Goal: Information Seeking & Learning: Learn about a topic

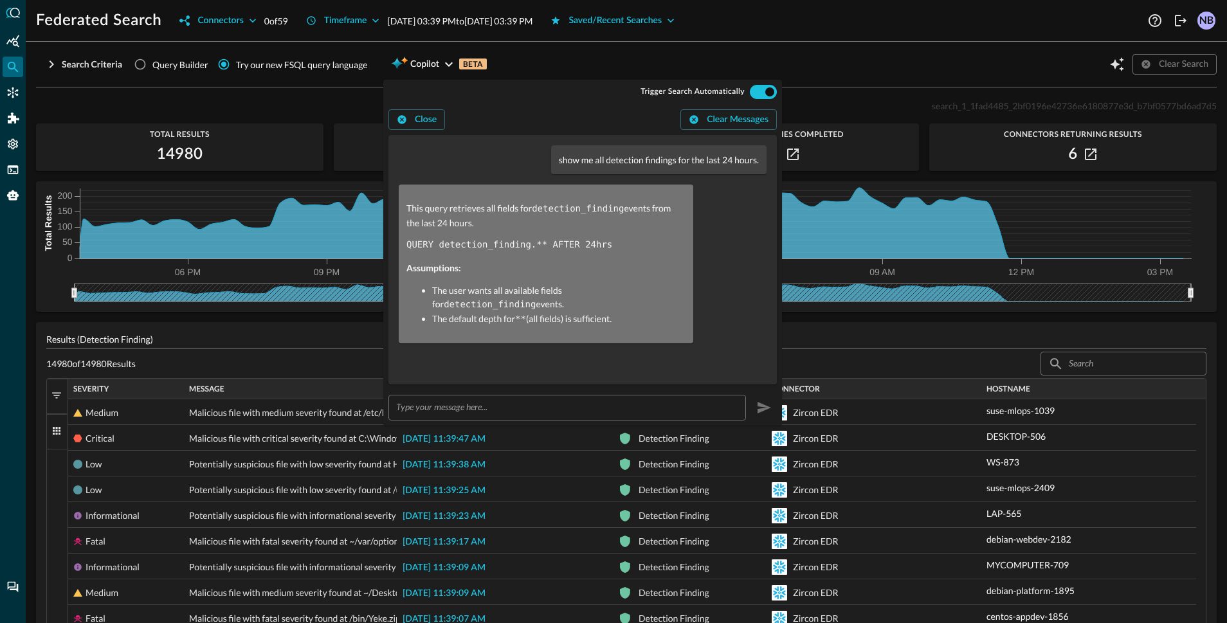
click at [566, 57] on div "Search Criteria Query Builder Try our new FSQL query language Copilot BETA Clea…" at bounding box center [626, 64] width 1181 height 24
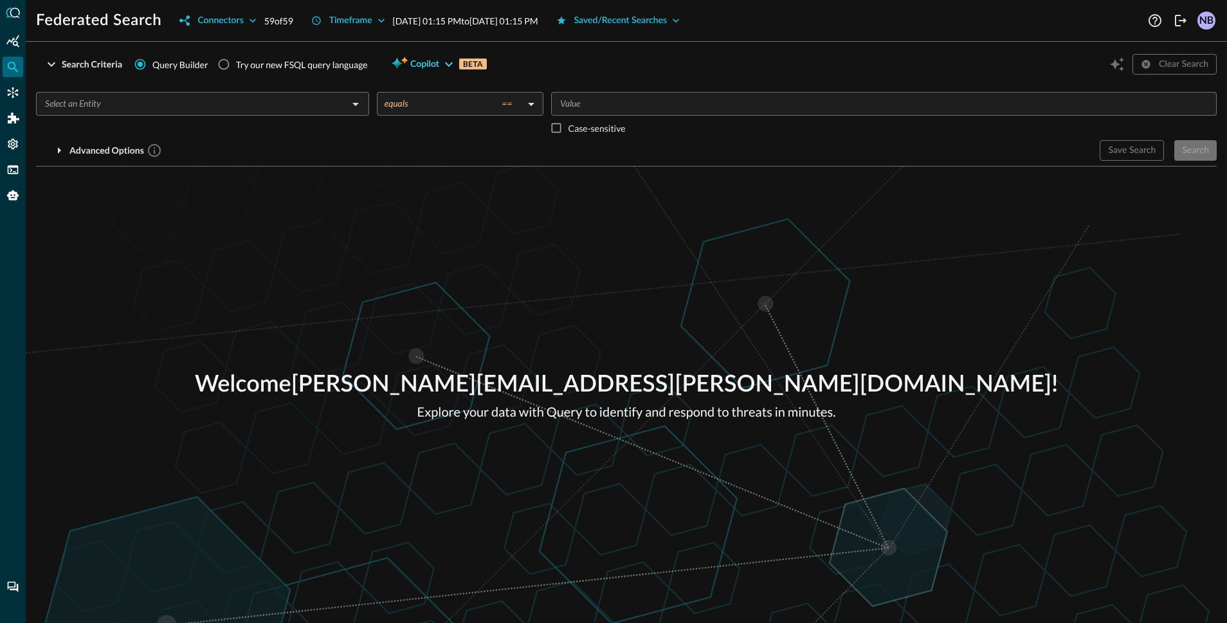
click at [441, 63] on icon "button" at bounding box center [448, 64] width 15 height 15
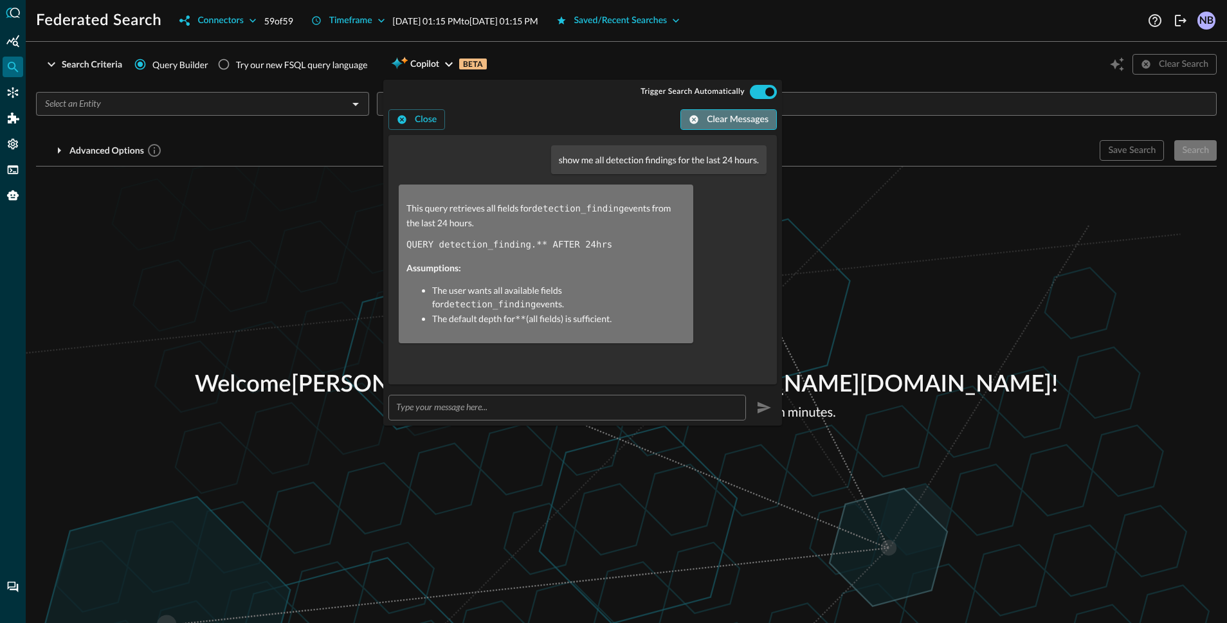
click at [719, 120] on button "Clear Messages" at bounding box center [728, 119] width 96 height 21
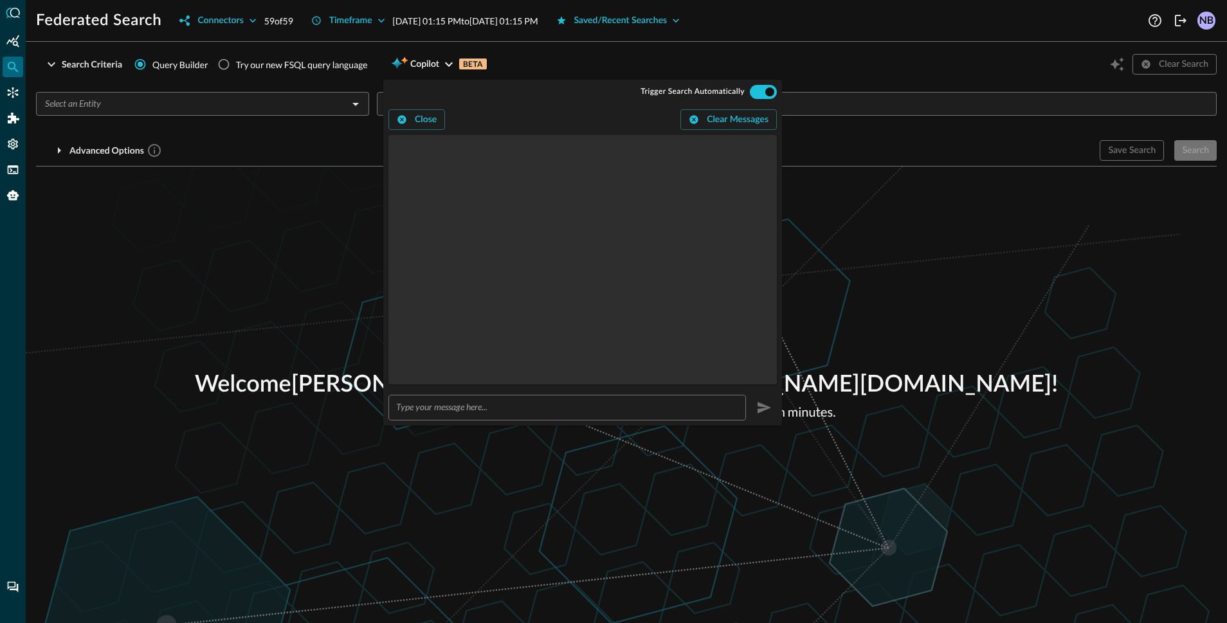
click at [490, 412] on input "text" at bounding box center [571, 407] width 350 height 24
type input "show me all detection findings in the last 24 hours."
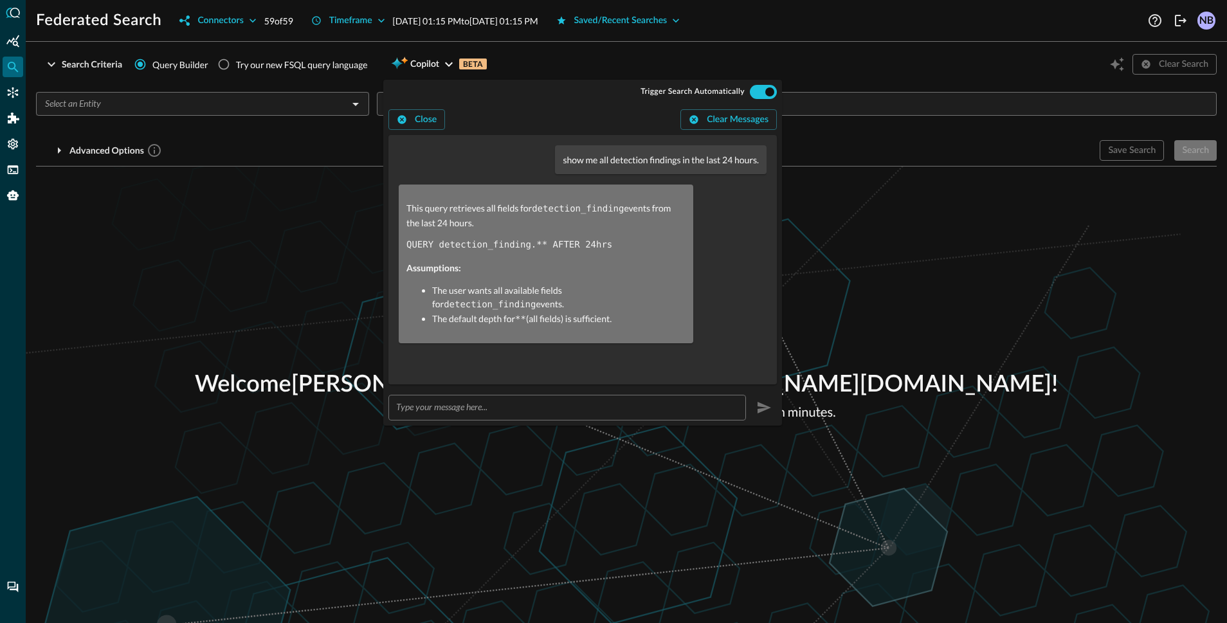
radio input "true"
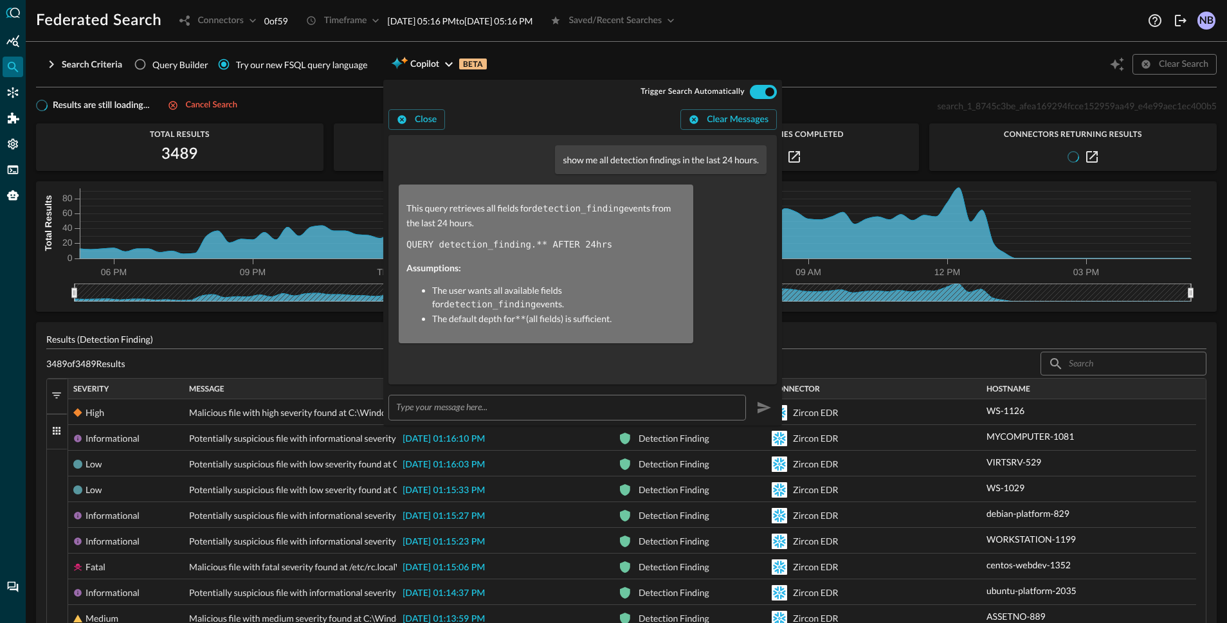
click at [688, 65] on div "Search Criteria Query Builder Try our new FSQL query language Copilot BETA Clea…" at bounding box center [626, 64] width 1181 height 24
click at [413, 68] on span "Copilot" at bounding box center [424, 65] width 29 height 16
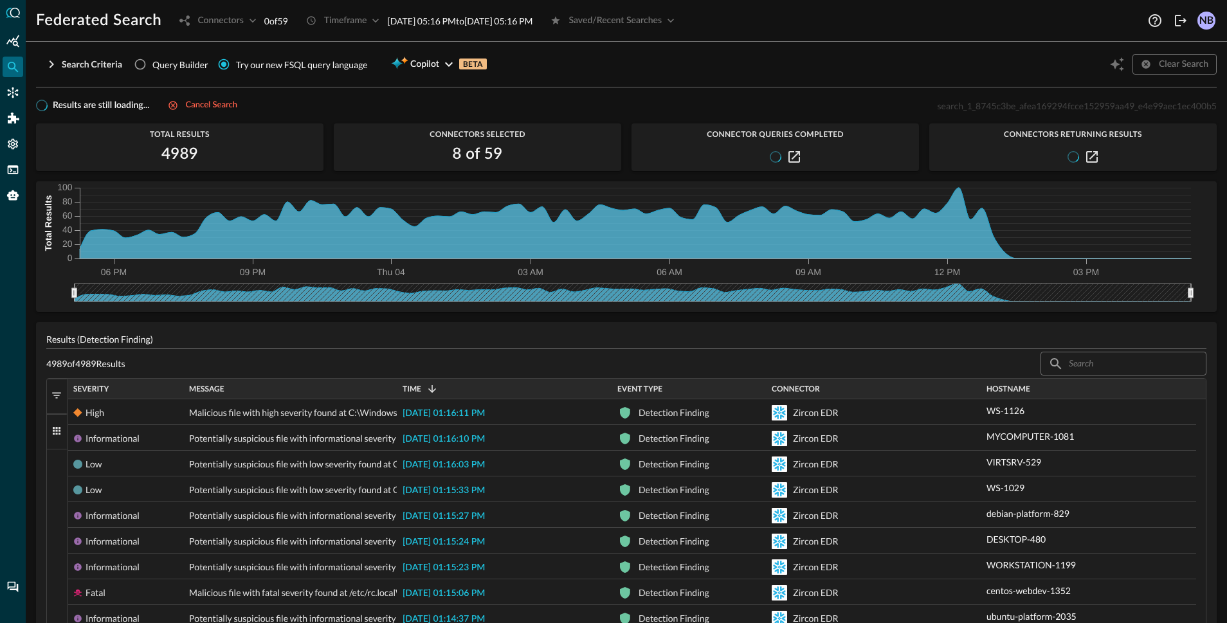
click at [55, 404] on button "Filters" at bounding box center [57, 396] width 21 height 35
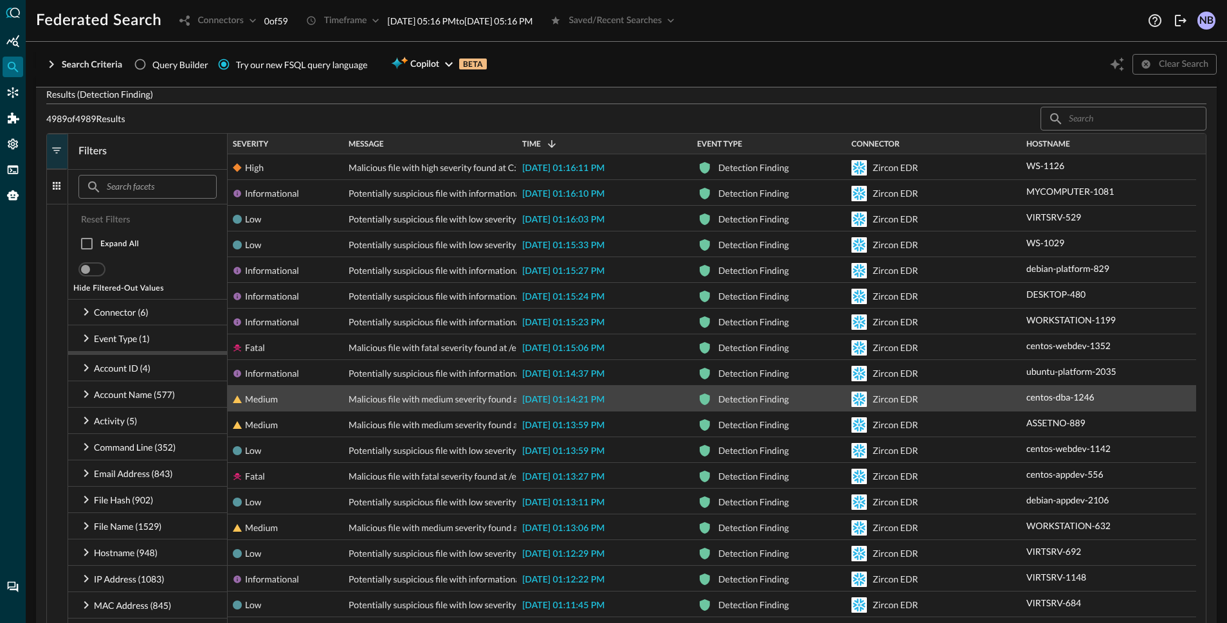
scroll to position [277, 0]
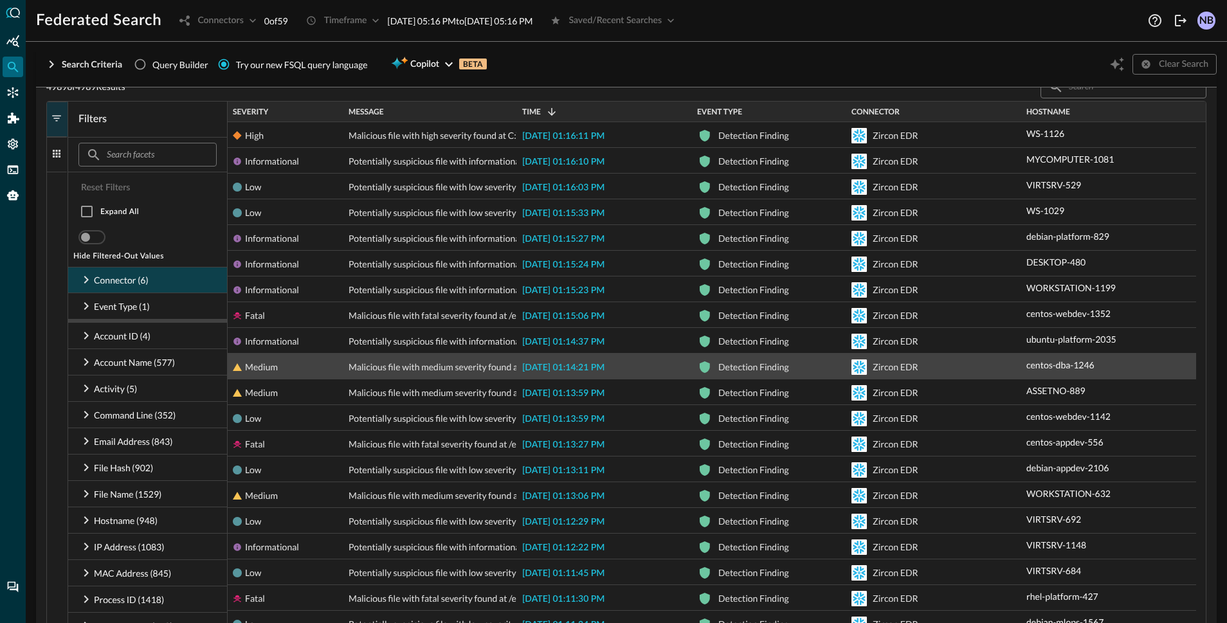
click at [87, 280] on icon at bounding box center [86, 280] width 5 height 8
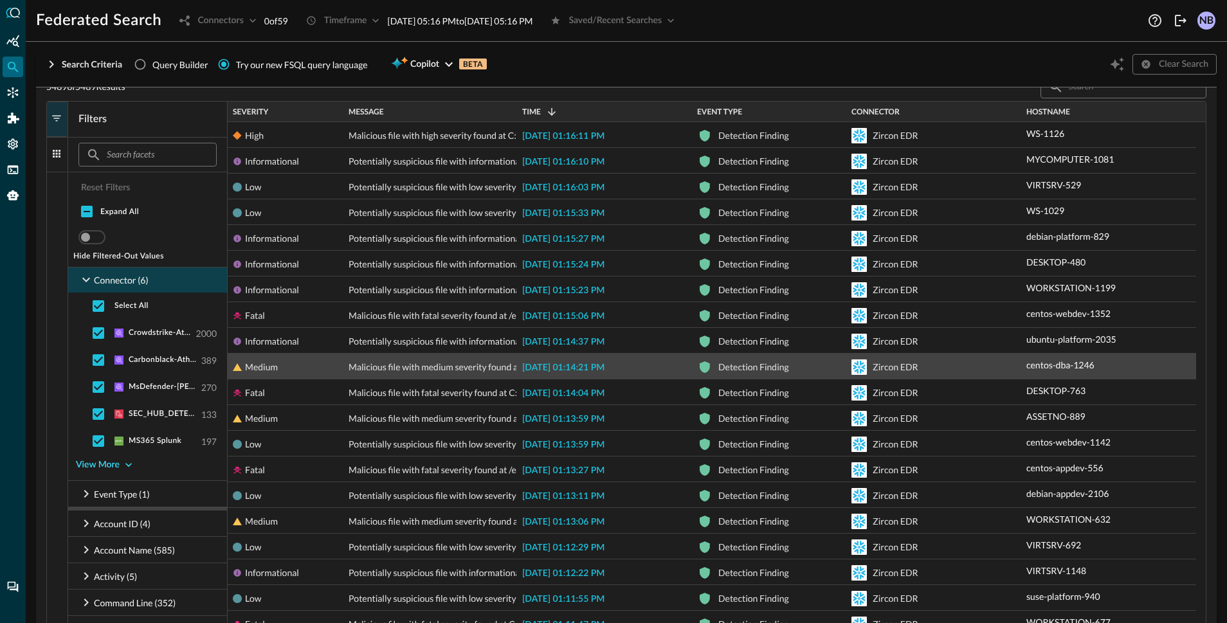
click at [127, 466] on icon "button" at bounding box center [128, 464] width 13 height 13
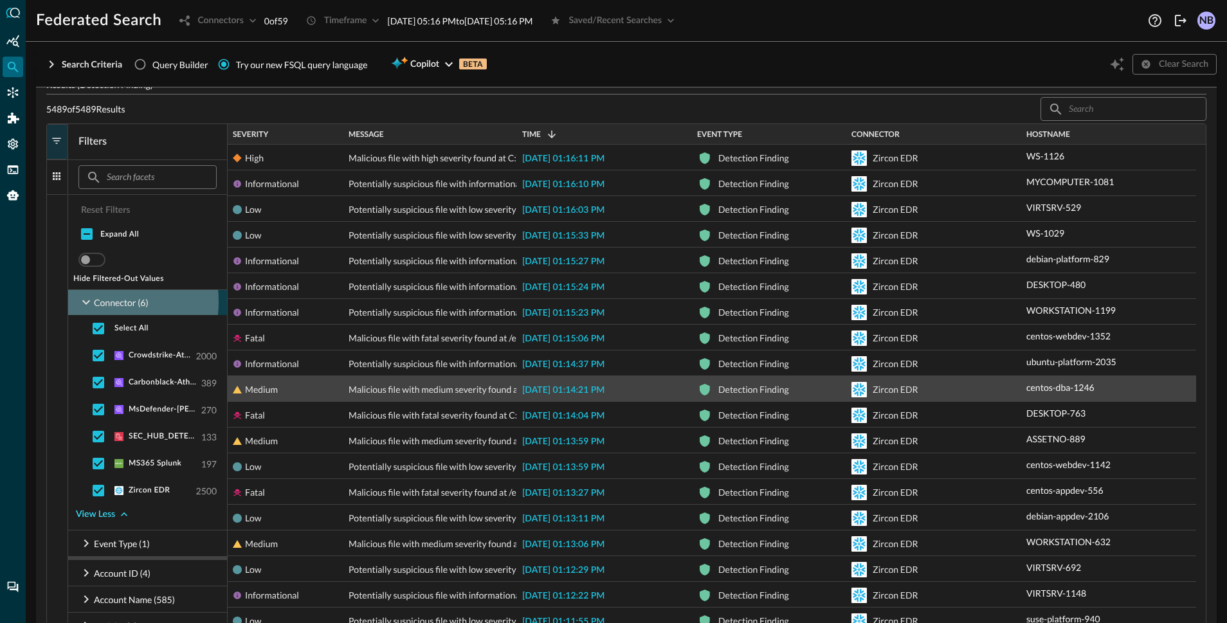
click at [86, 302] on icon at bounding box center [85, 301] width 15 height 15
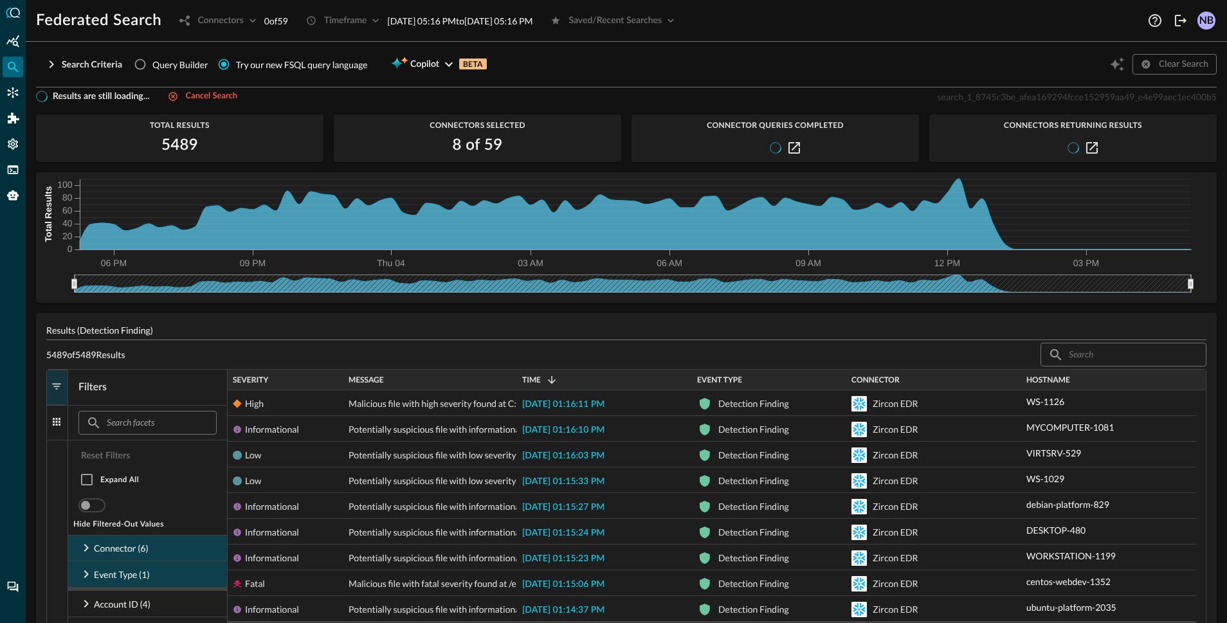
scroll to position [0, 0]
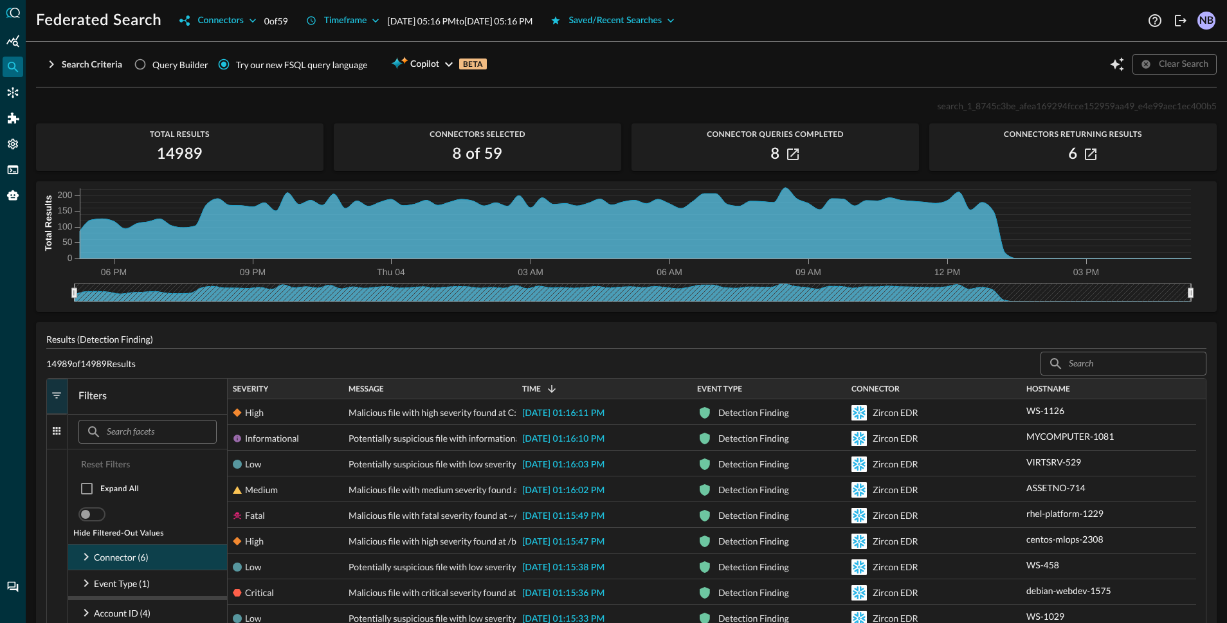
click at [59, 392] on span "button" at bounding box center [57, 396] width 12 height 12
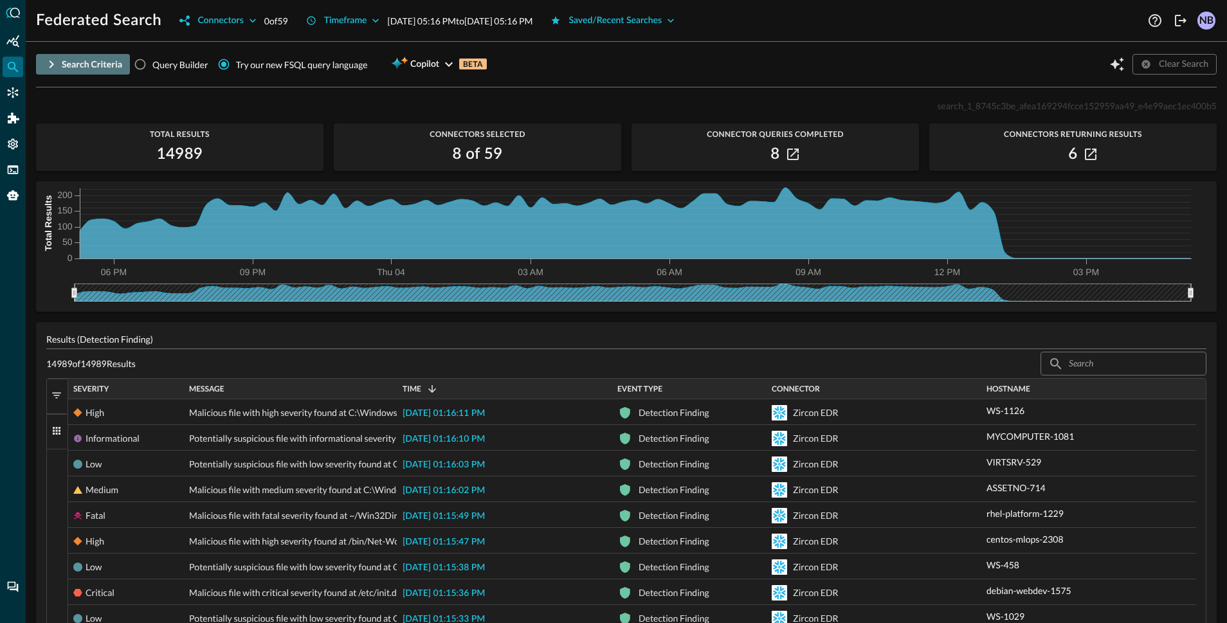
click at [53, 62] on icon "button" at bounding box center [51, 64] width 15 height 15
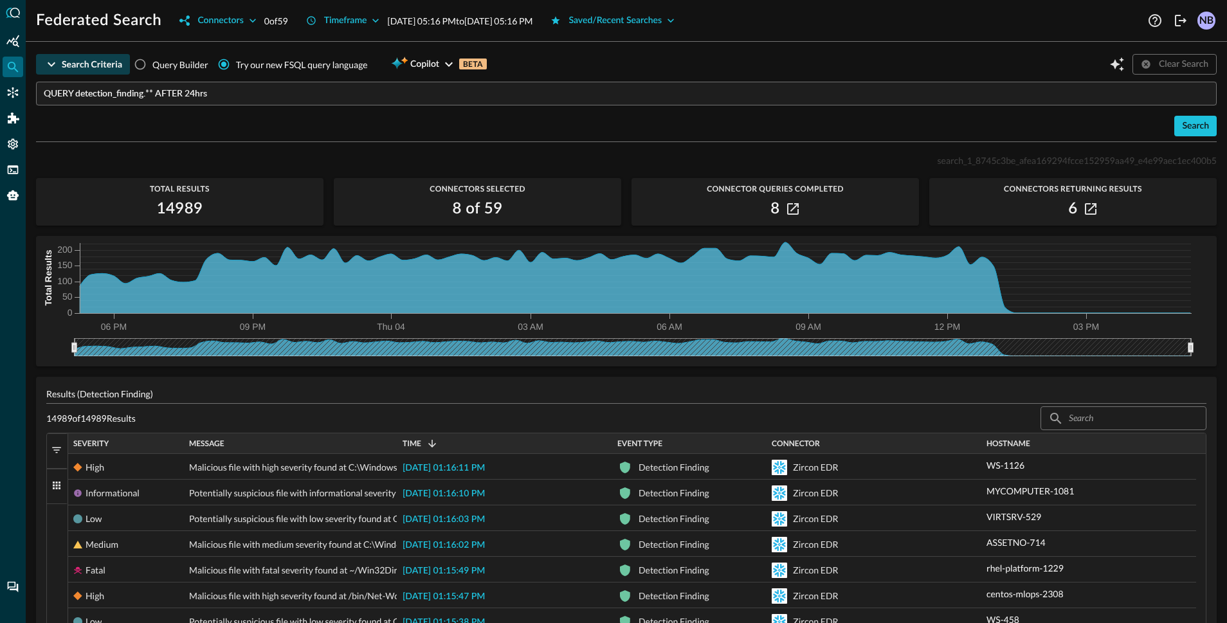
click at [53, 62] on icon "button" at bounding box center [51, 64] width 15 height 15
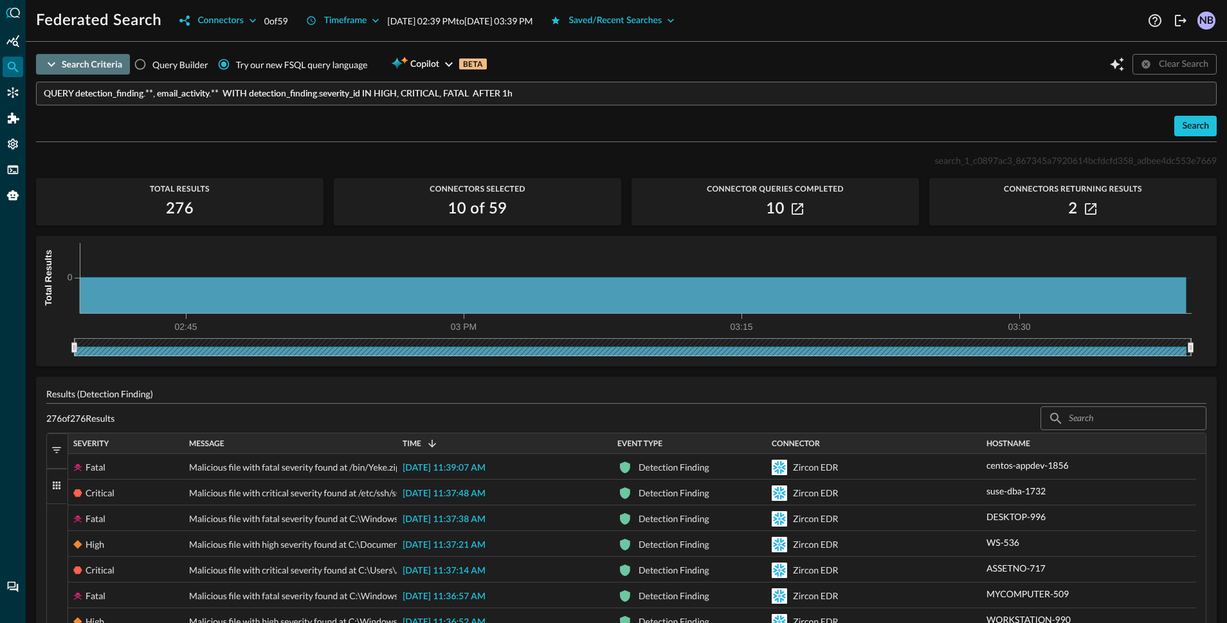
click at [51, 66] on icon "button" at bounding box center [52, 64] width 8 height 5
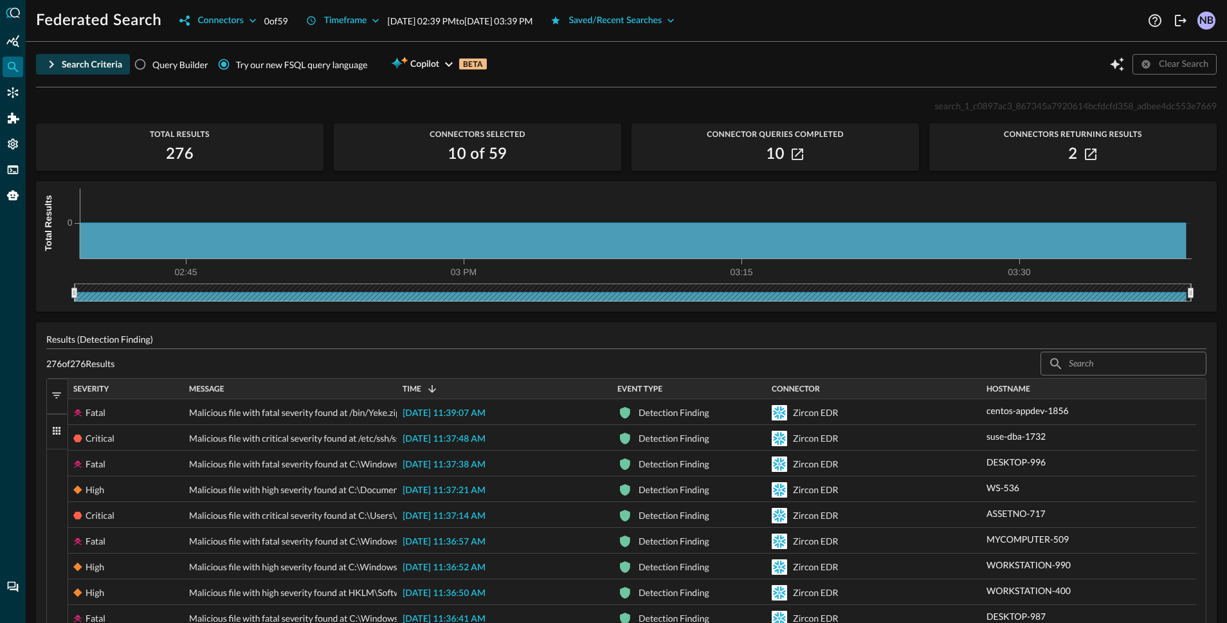
click at [51, 66] on icon "button" at bounding box center [52, 64] width 5 height 8
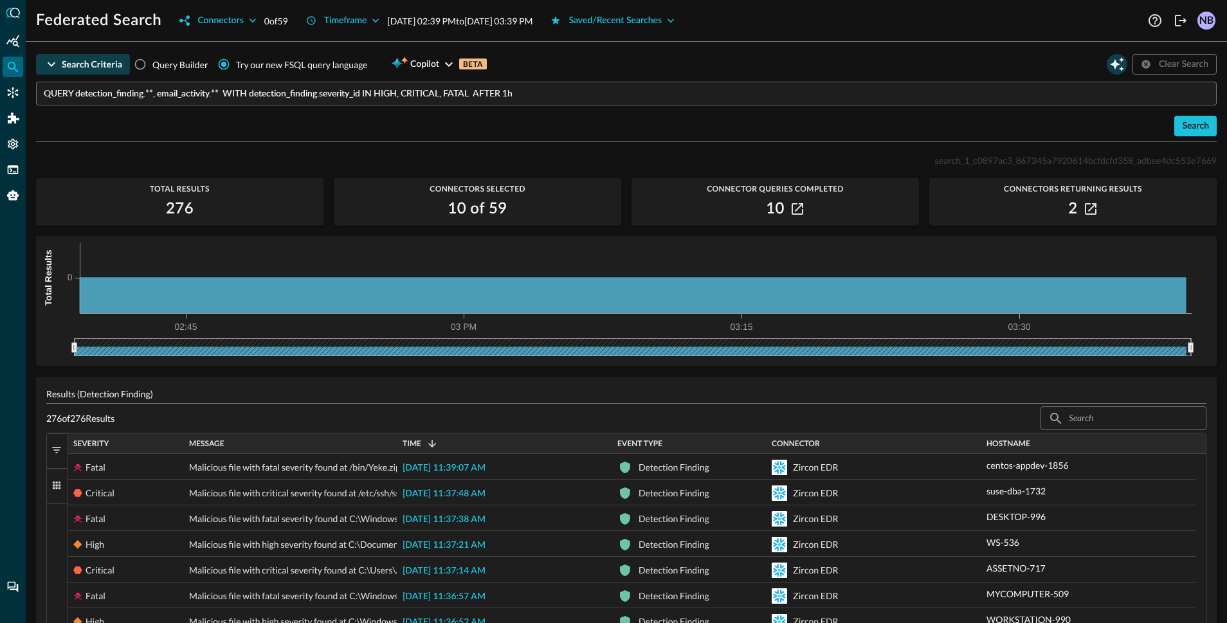
click at [1110, 65] on icon "Open Query Copilot" at bounding box center [1117, 64] width 14 height 14
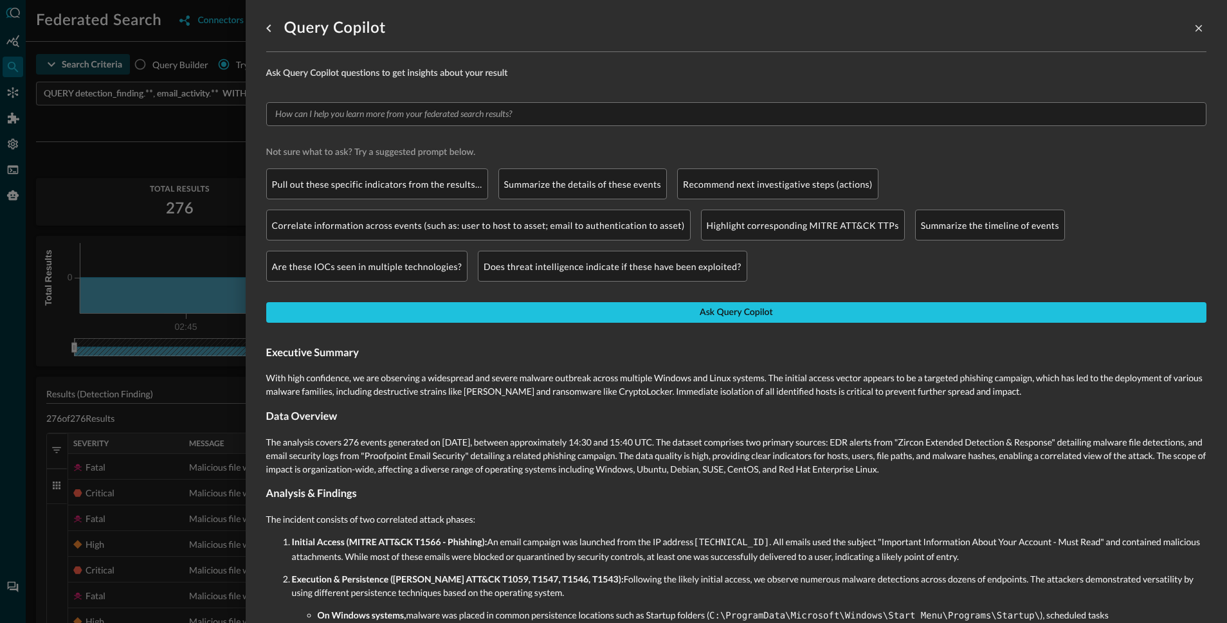
click at [193, 132] on div at bounding box center [613, 311] width 1227 height 623
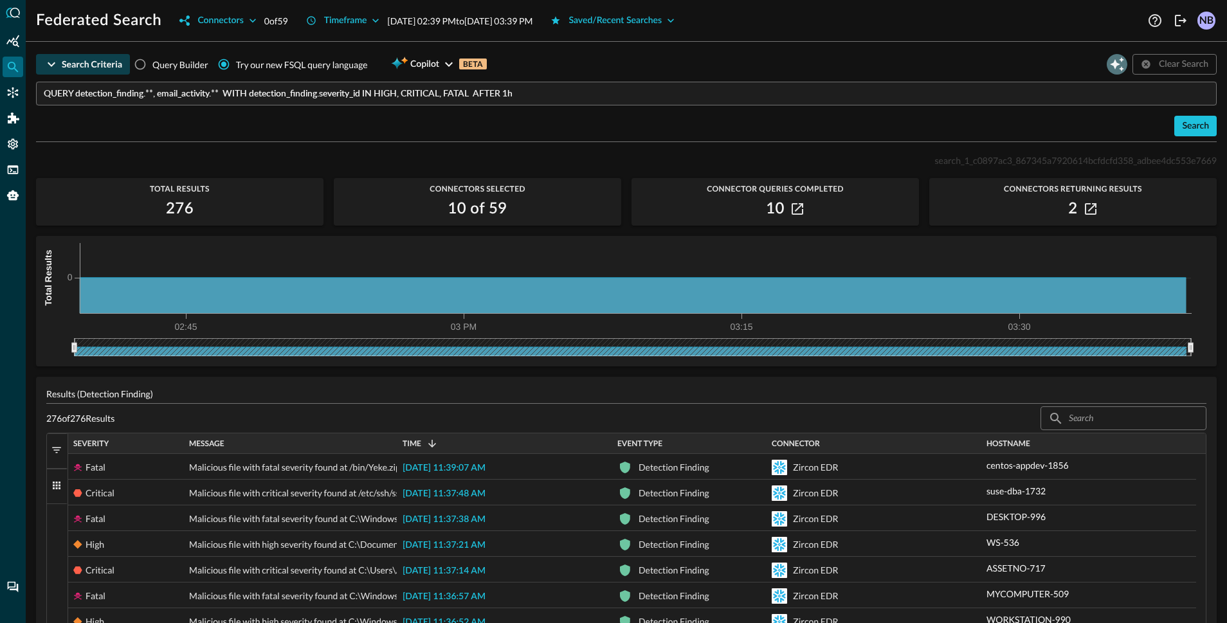
click at [1109, 62] on icon "Open Query Copilot" at bounding box center [1116, 64] width 15 height 15
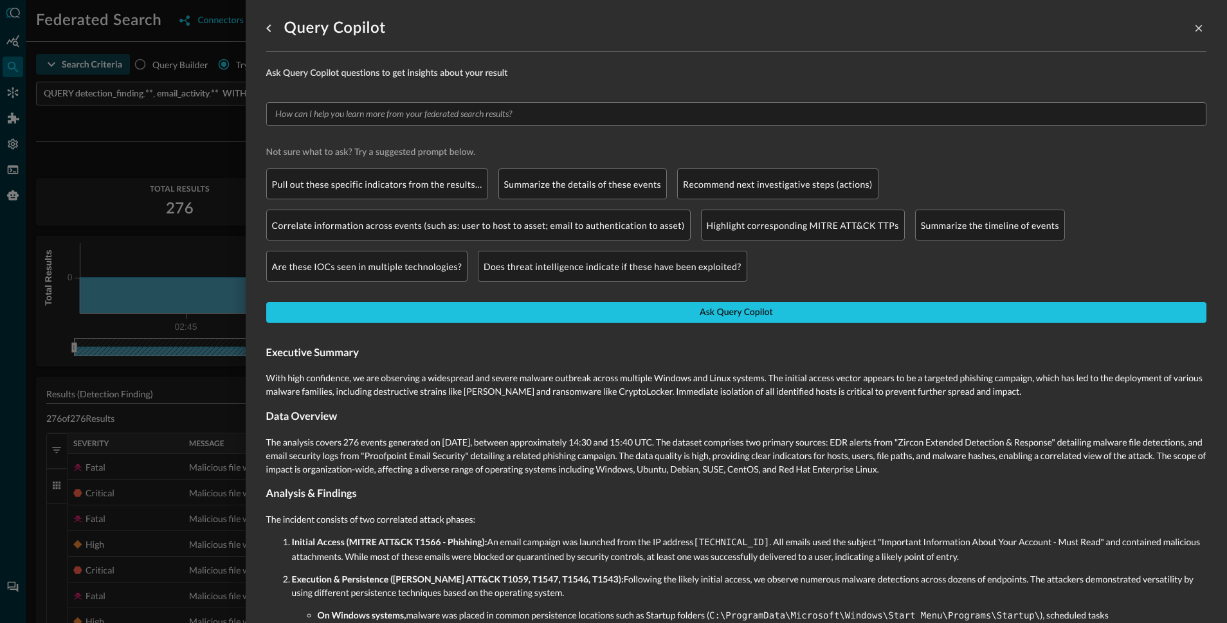
click at [192, 151] on div at bounding box center [613, 311] width 1227 height 623
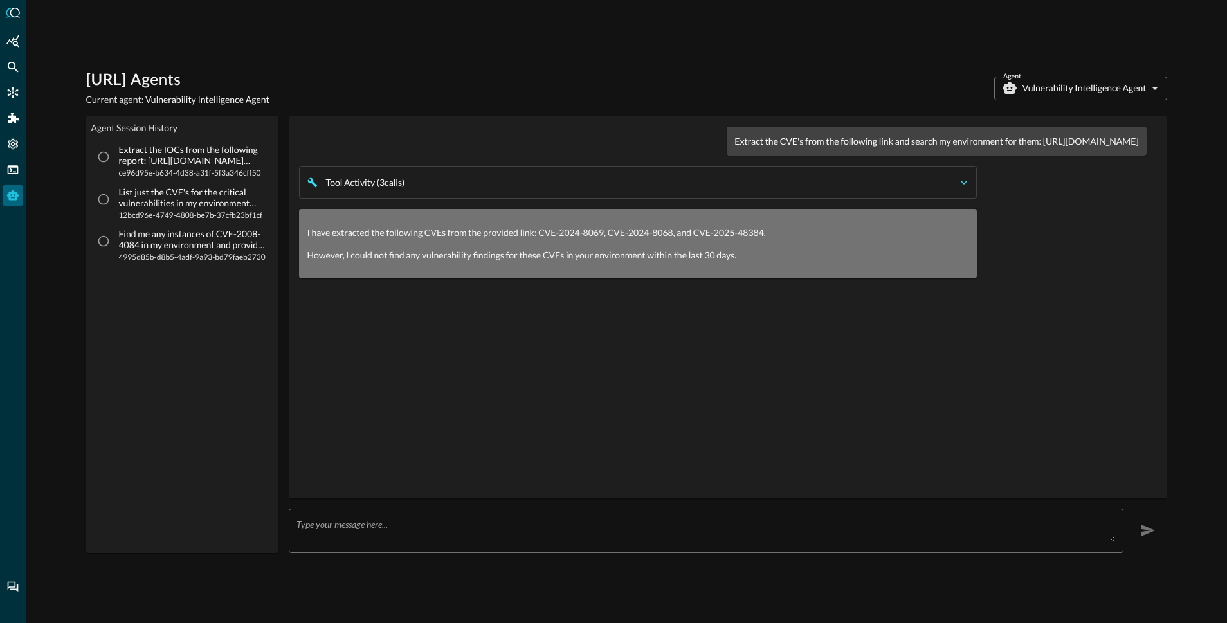
click at [966, 185] on icon "button" at bounding box center [964, 183] width 6 height 4
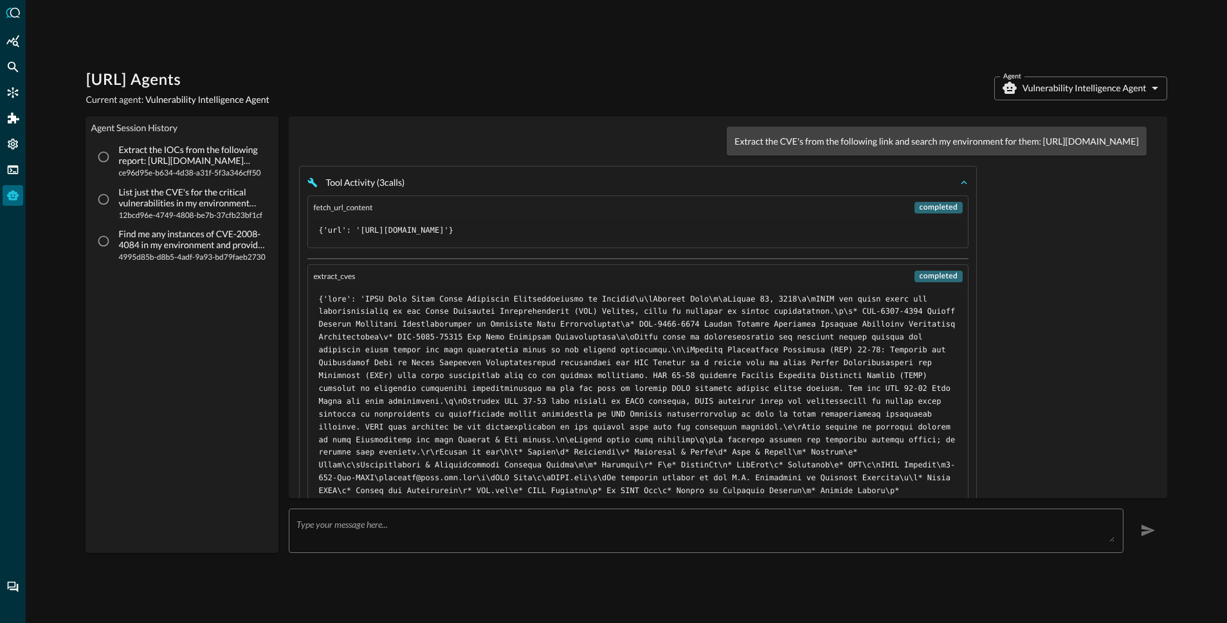
click at [956, 189] on button "Tool Activity ( 3 call s )" at bounding box center [637, 182] width 661 height 15
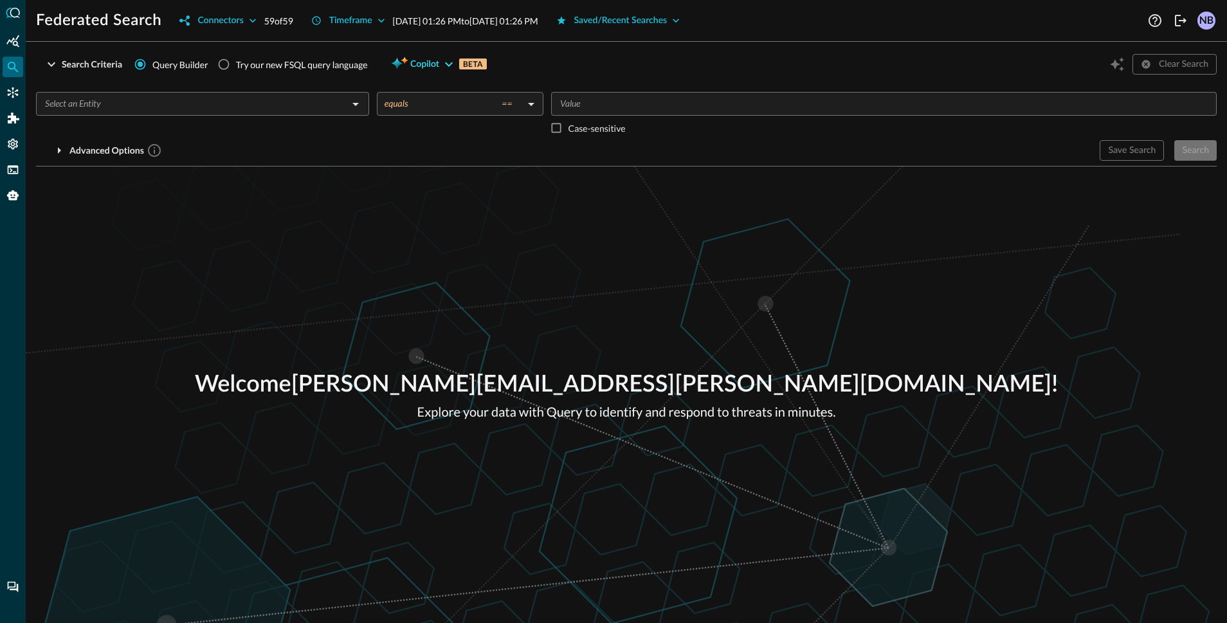
click at [437, 59] on span "Copilot" at bounding box center [424, 65] width 29 height 16
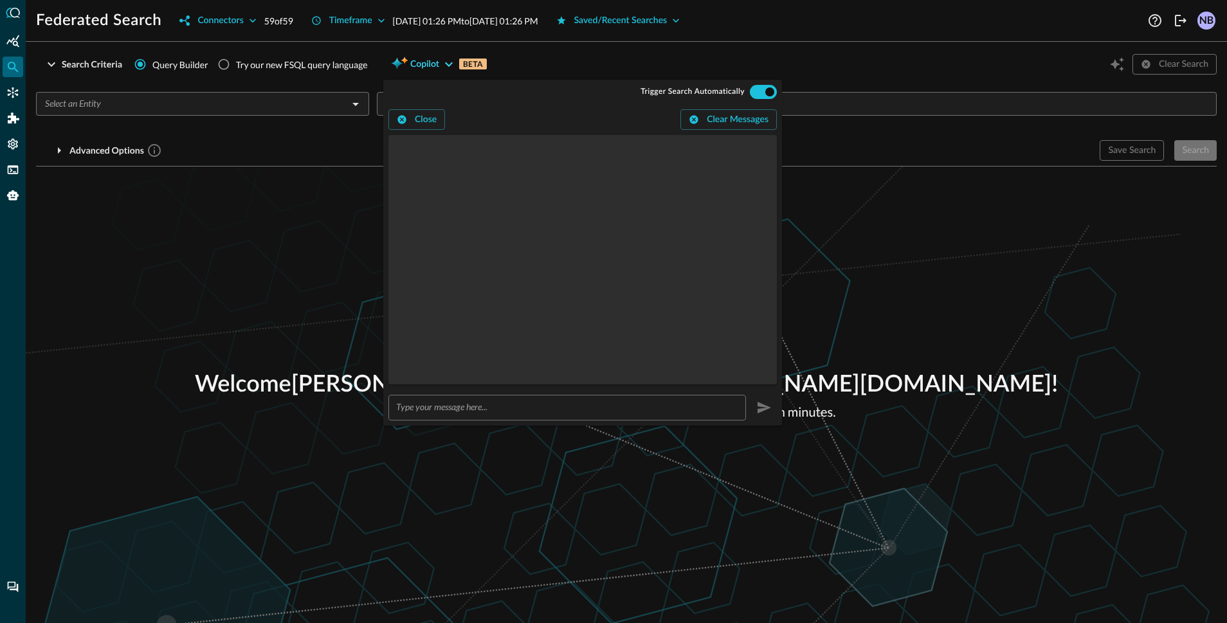
click at [435, 64] on span "Copilot" at bounding box center [424, 65] width 29 height 16
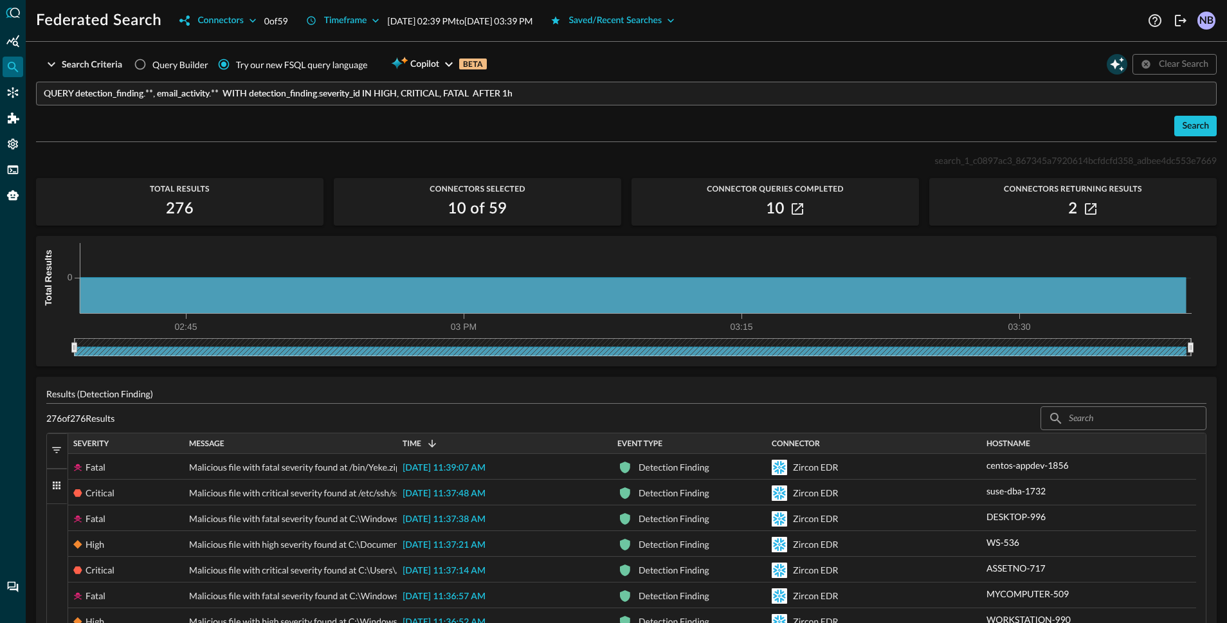
click at [1109, 70] on icon "Open Query Copilot" at bounding box center [1116, 64] width 15 height 15
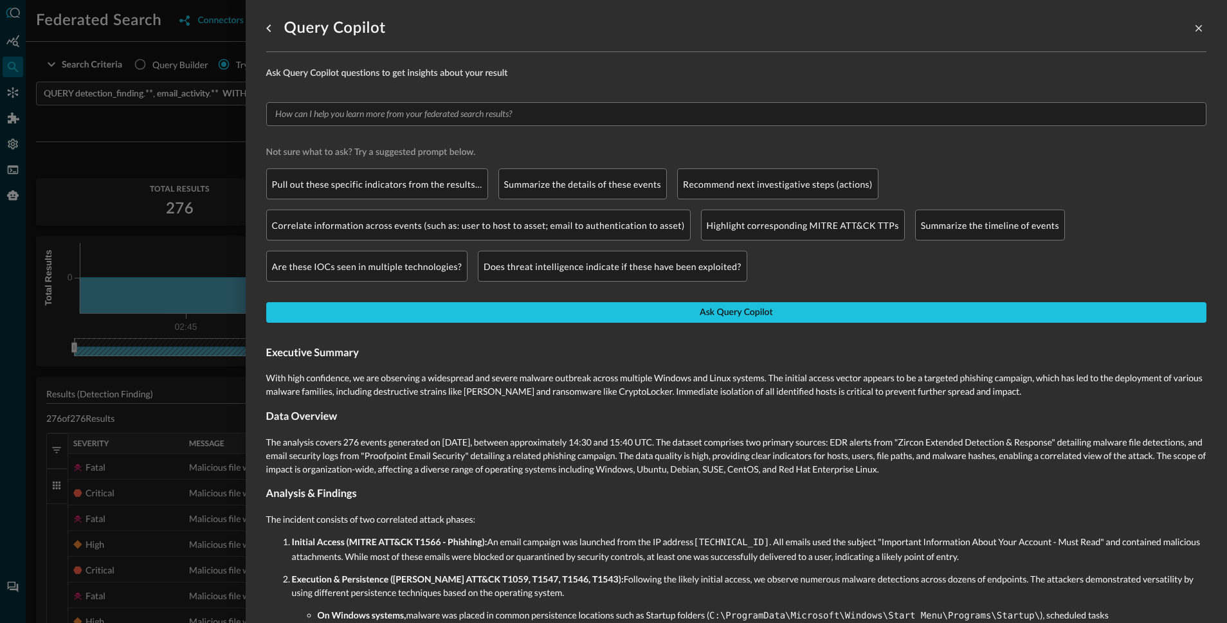
click at [165, 156] on div at bounding box center [613, 311] width 1227 height 623
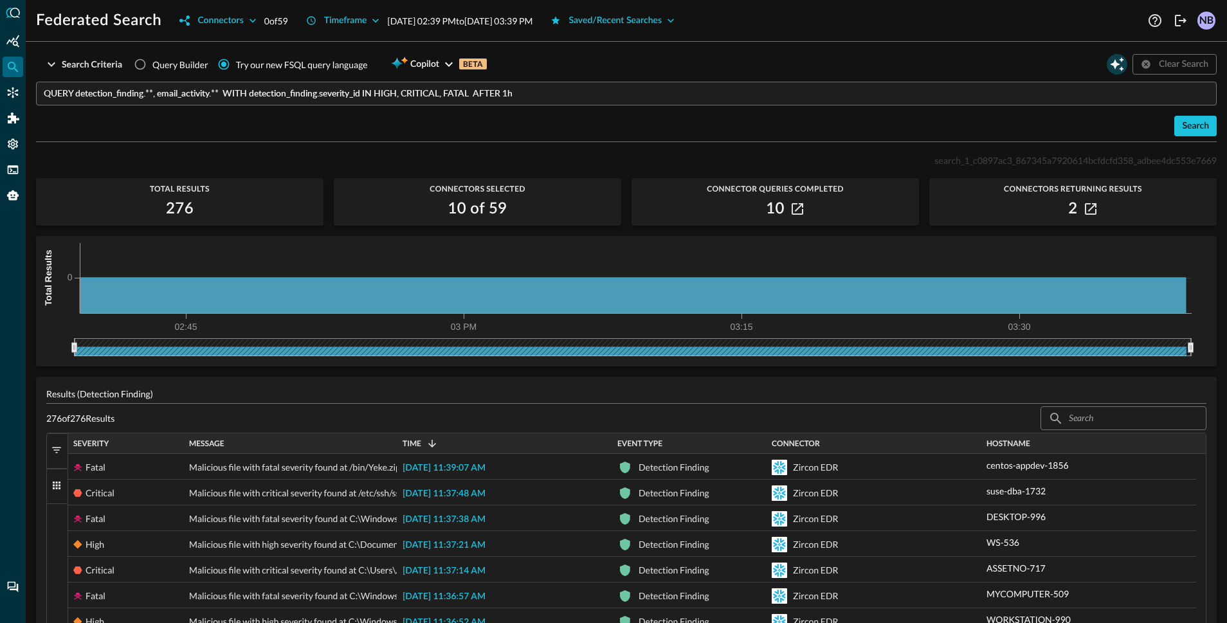
click at [1109, 69] on icon "Open Query Copilot" at bounding box center [1116, 64] width 15 height 15
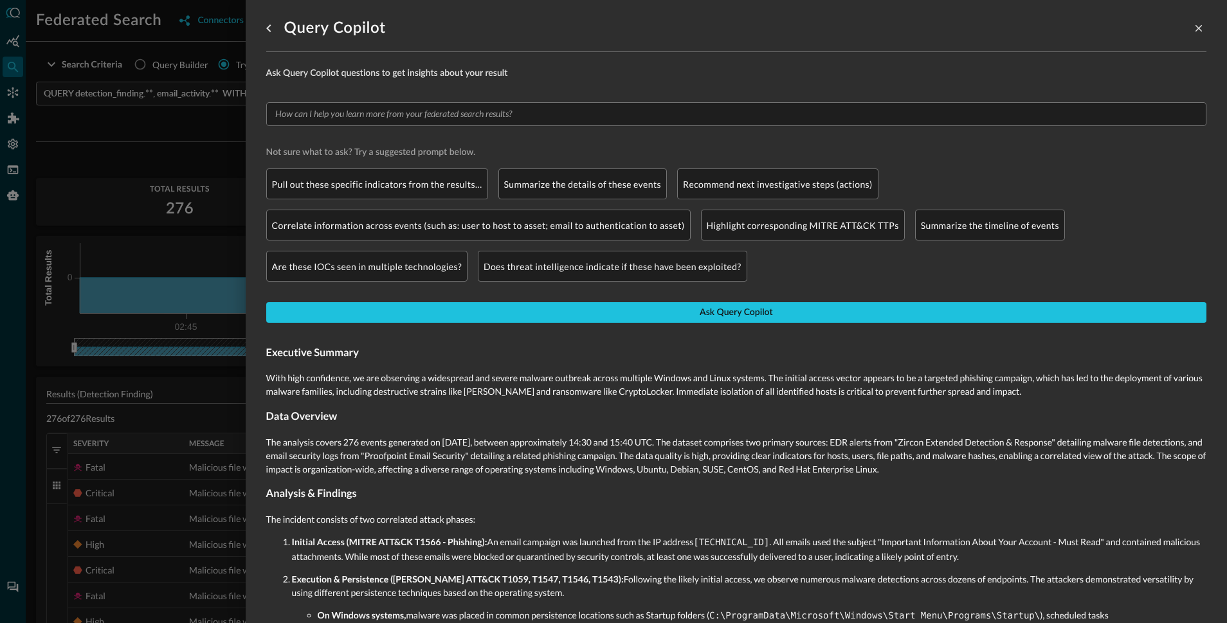
click at [137, 154] on div at bounding box center [613, 311] width 1227 height 623
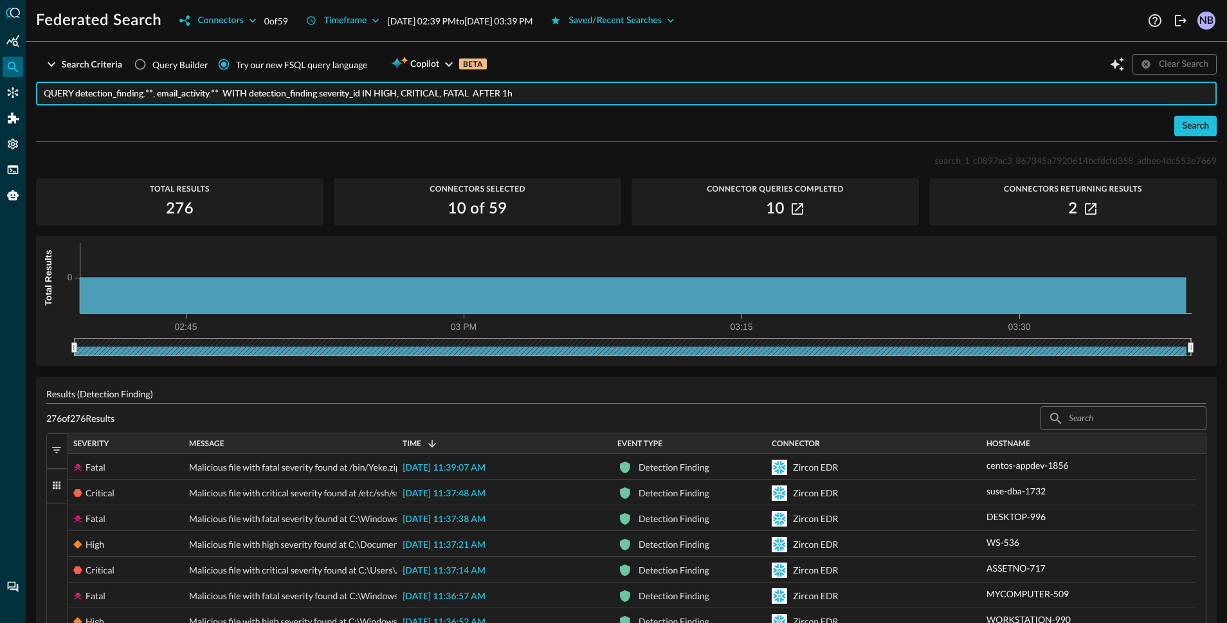
drag, startPoint x: 93, startPoint y: 94, endPoint x: 132, endPoint y: 96, distance: 39.3
click at [132, 96] on input "QUERY detection_finding.**, email_activity.** WITH detection_finding.severity_i…" at bounding box center [630, 94] width 1173 height 24
drag, startPoint x: 170, startPoint y: 98, endPoint x: 197, endPoint y: 95, distance: 27.8
click at [197, 95] on input "QUERY detection_finding.**, email_activity.** WITH detection_finding.severity_i…" at bounding box center [630, 94] width 1173 height 24
click at [131, 102] on input "QUERY detection_finding.**, email_activity.** WITH detection_finding.severity_i…" at bounding box center [630, 94] width 1173 height 24
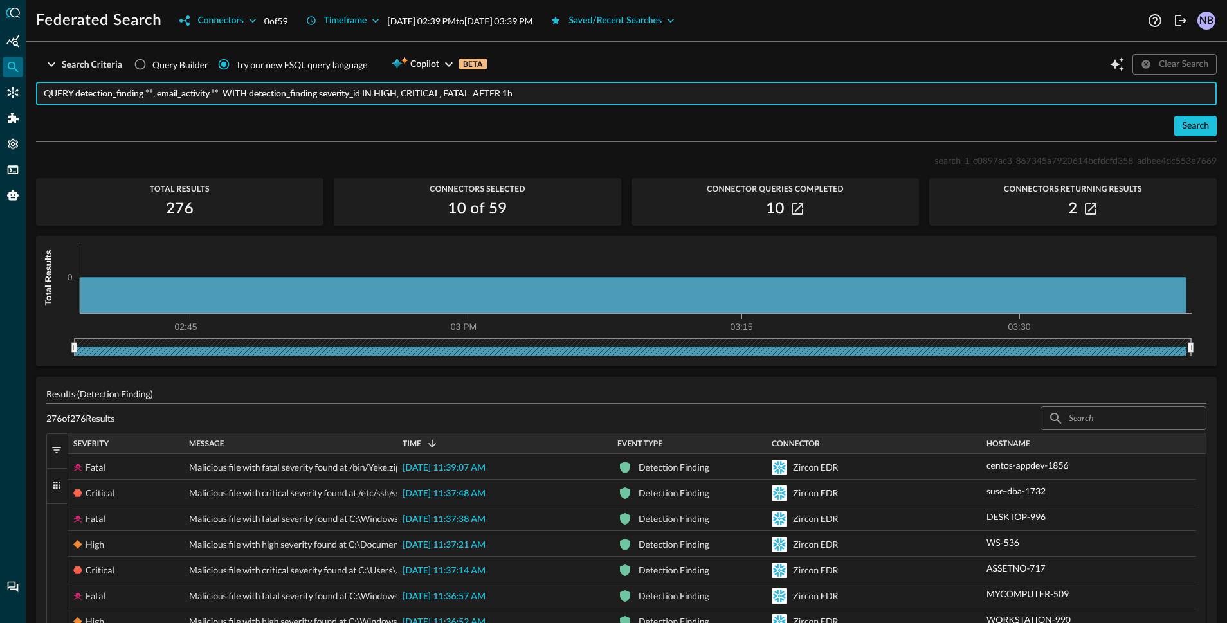
click at [192, 95] on input "QUERY detection_finding.**, email_activity.** WITH detection_finding.severity_i…" at bounding box center [630, 94] width 1173 height 24
drag, startPoint x: 361, startPoint y: 98, endPoint x: 500, endPoint y: 102, distance: 139.0
click at [500, 102] on input "QUERY detection_finding.**, email_activity.** WITH detection_finding.severity_i…" at bounding box center [630, 94] width 1173 height 24
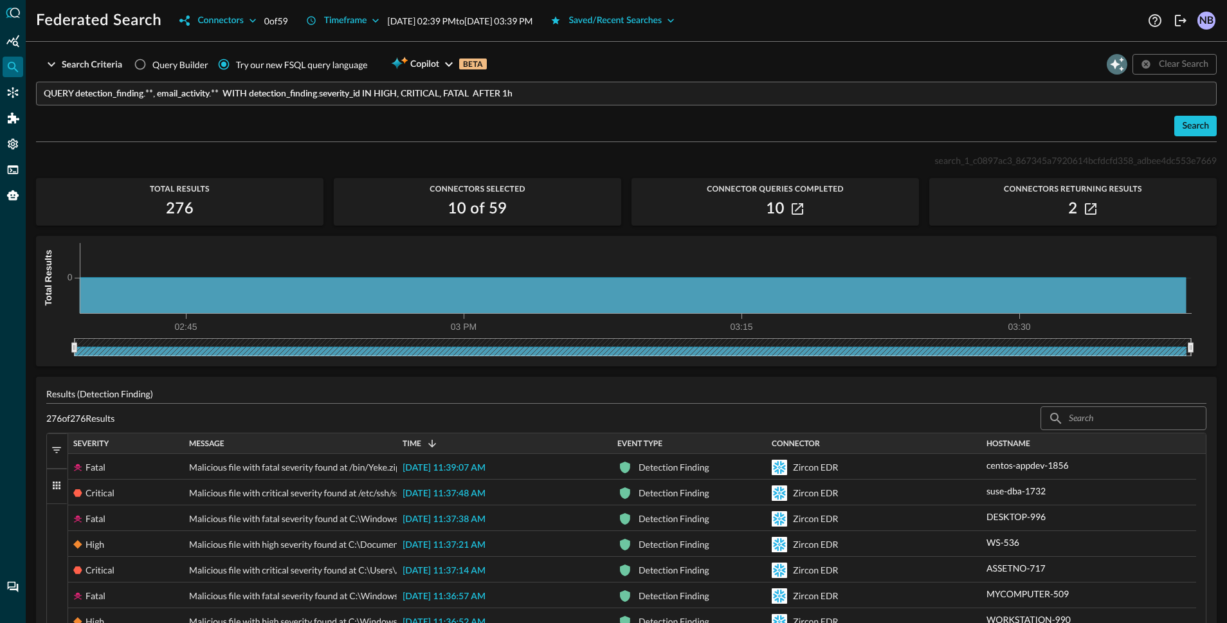
click at [1109, 57] on icon "Open Query Copilot" at bounding box center [1116, 64] width 15 height 15
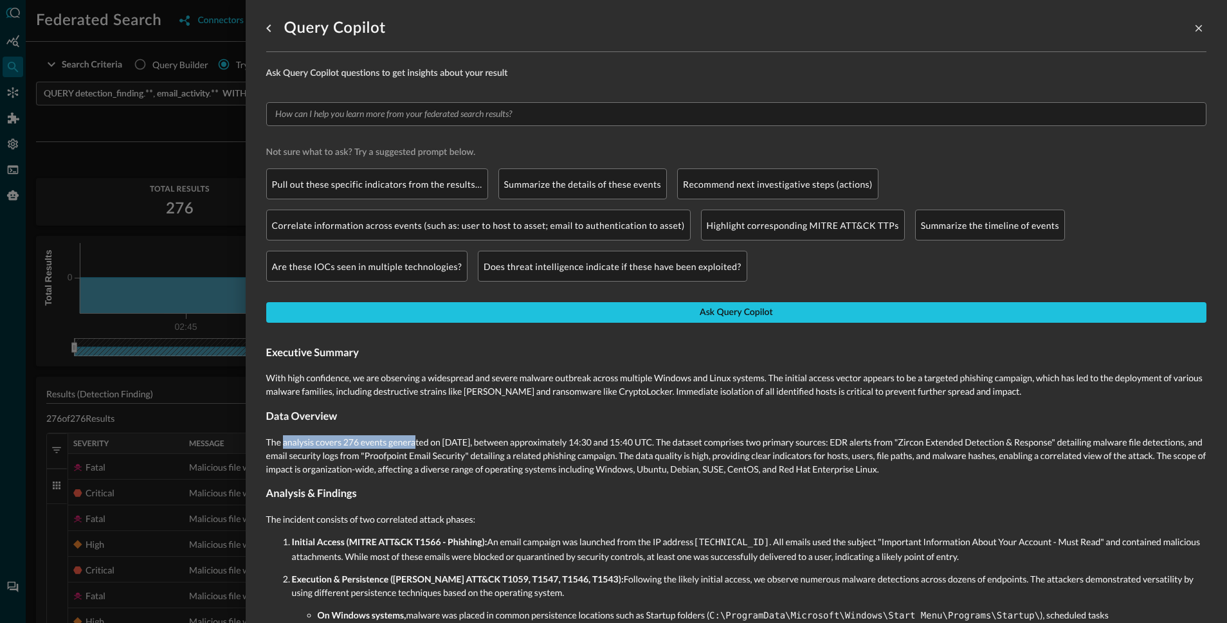
drag, startPoint x: 284, startPoint y: 441, endPoint x: 417, endPoint y: 444, distance: 132.5
click at [417, 444] on p "The analysis covers 276 events generated on September 4, 2025, between approxim…" at bounding box center [736, 455] width 940 height 41
click at [388, 458] on p "The analysis covers 276 events generated on September 4, 2025, between approxim…" at bounding box center [736, 455] width 940 height 41
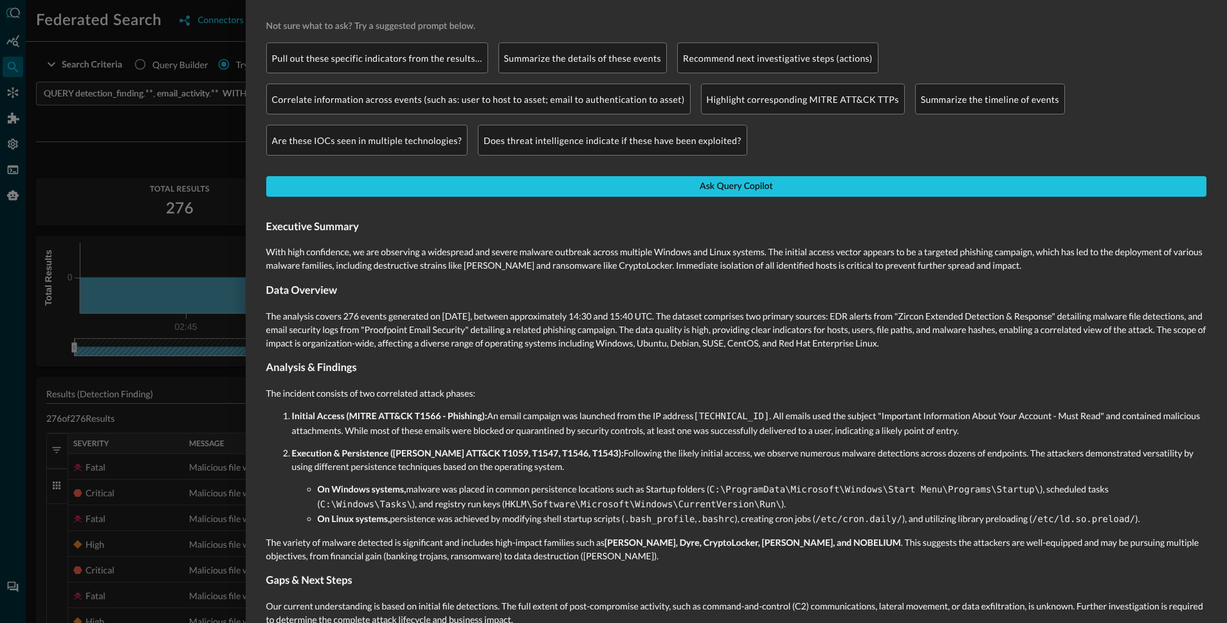
scroll to position [139, 0]
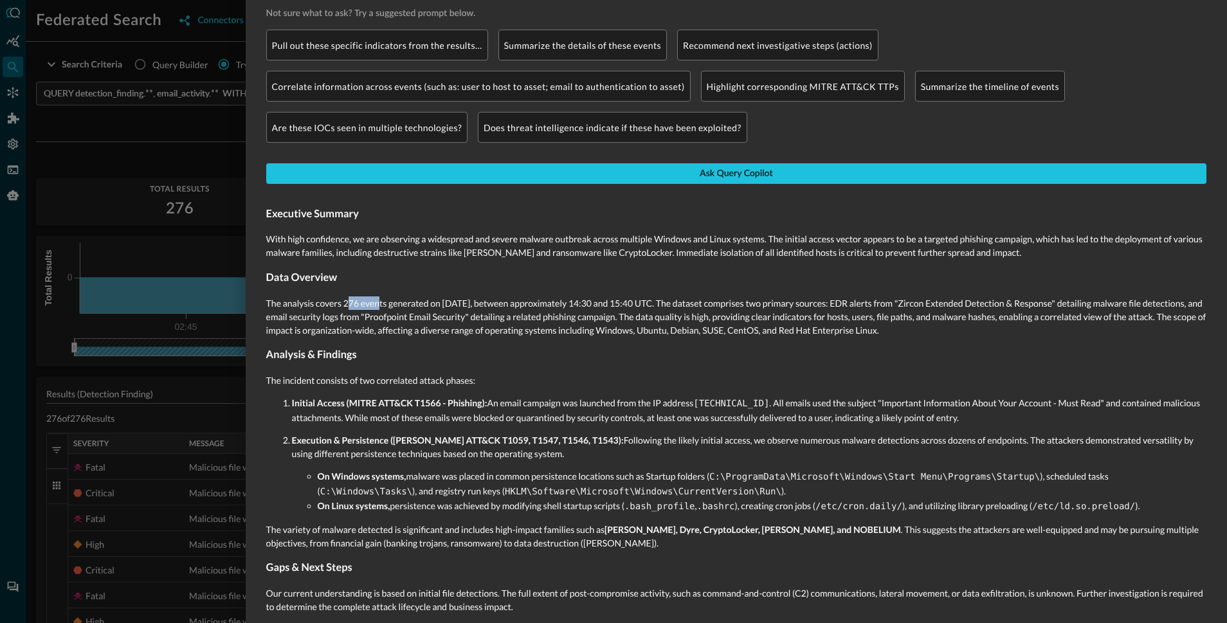
drag, startPoint x: 347, startPoint y: 302, endPoint x: 378, endPoint y: 305, distance: 31.0
click at [378, 305] on p "The analysis covers 276 events generated on September 4, 2025, between approxim…" at bounding box center [736, 316] width 940 height 41
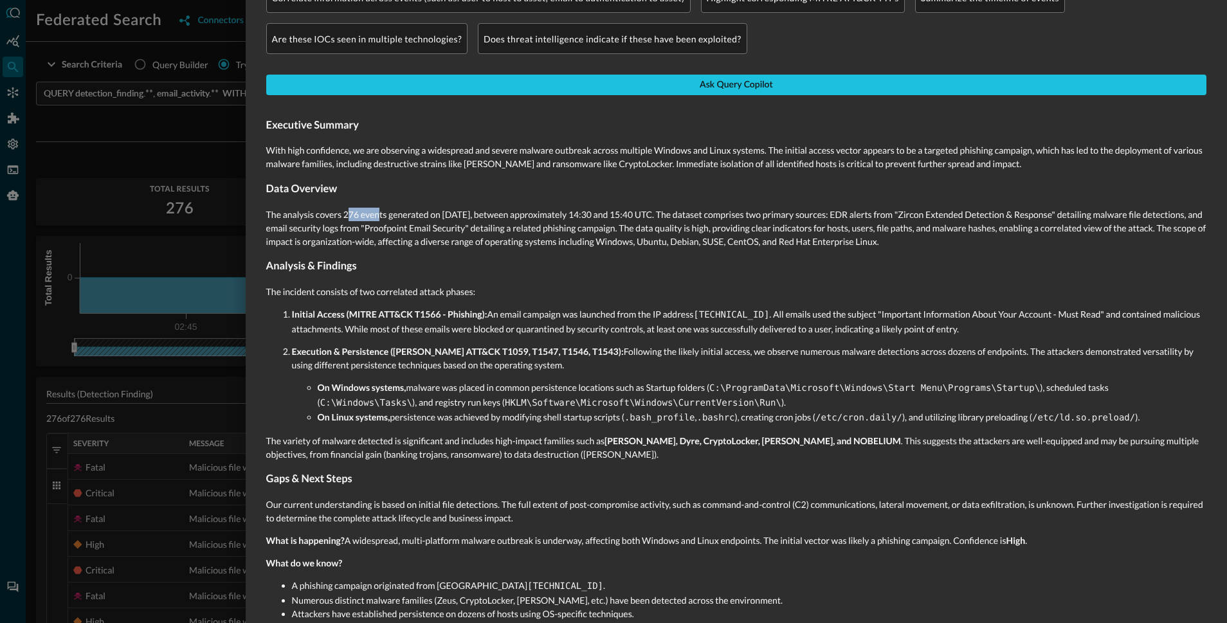
scroll to position [239, 0]
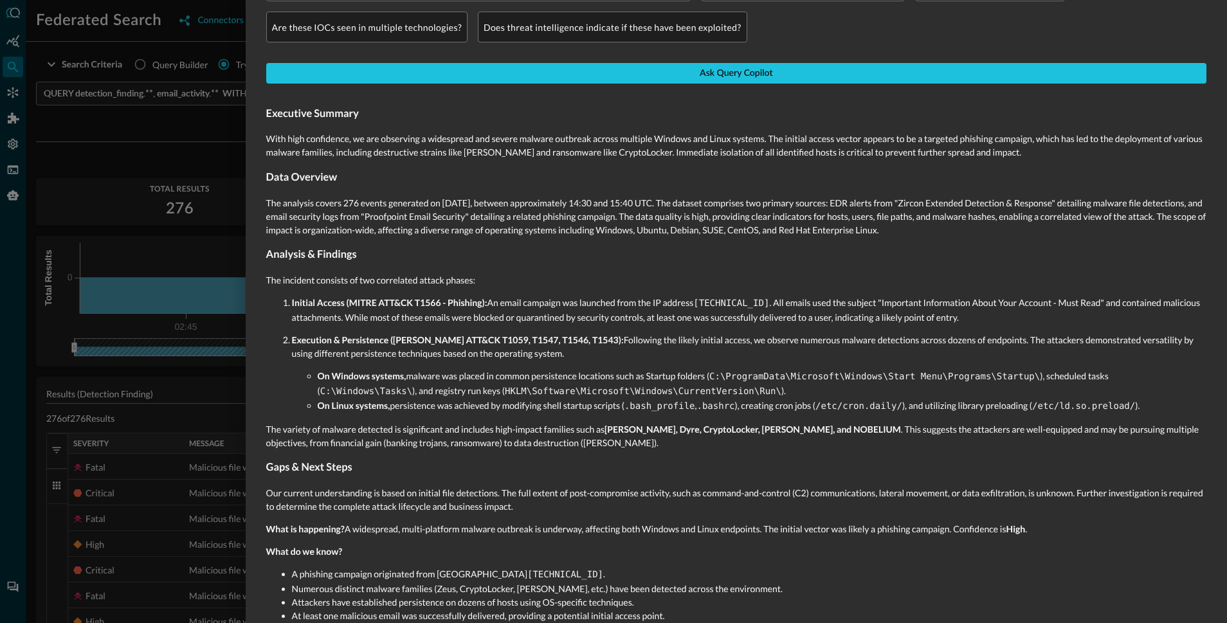
click at [315, 217] on p "The analysis covers 276 events generated on September 4, 2025, between approxim…" at bounding box center [736, 216] width 940 height 41
drag, startPoint x: 267, startPoint y: 201, endPoint x: 976, endPoint y: 235, distance: 709.4
click at [964, 233] on p "The analysis covers 276 events generated on September 4, 2025, between approxim…" at bounding box center [736, 216] width 940 height 41
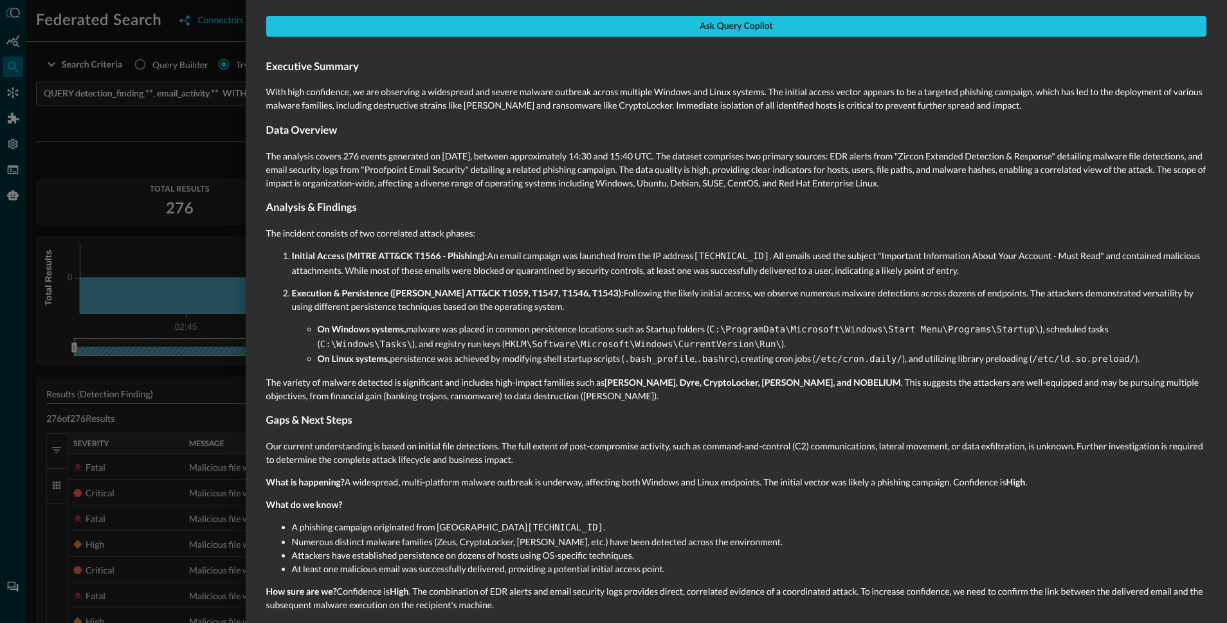
scroll to position [288, 0]
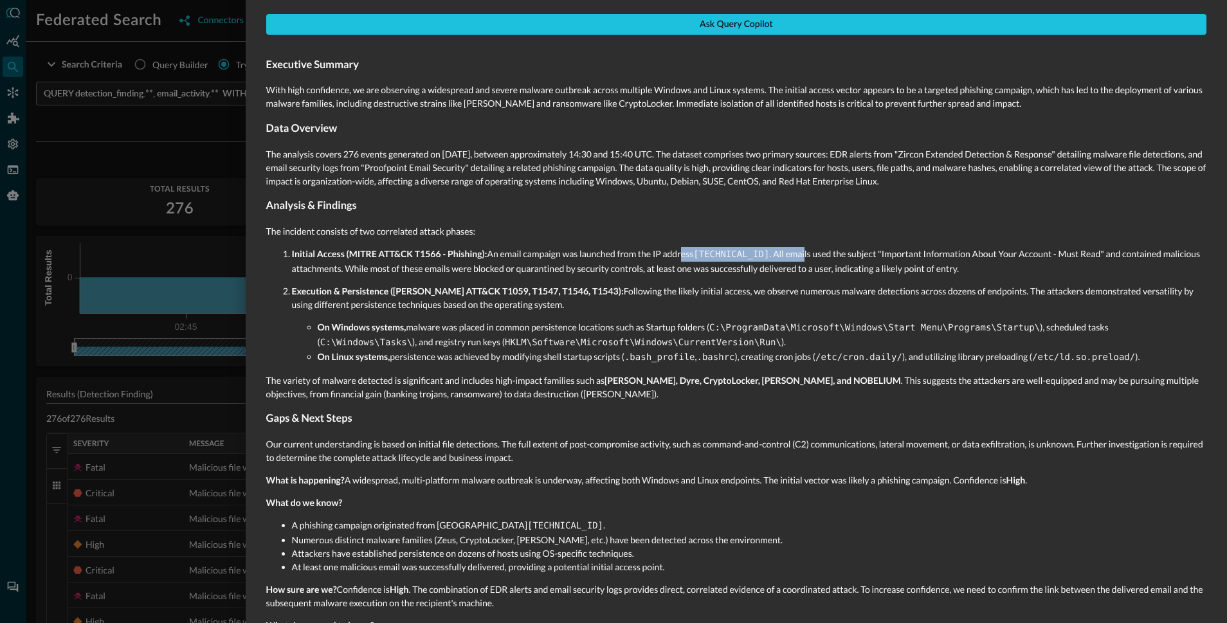
drag, startPoint x: 694, startPoint y: 253, endPoint x: 828, endPoint y: 257, distance: 133.8
click at [812, 255] on p "Initial Access (MITRE ATT&CK T1566 - Phishing): An email campaign was launched …" at bounding box center [749, 261] width 914 height 28
drag, startPoint x: 878, startPoint y: 254, endPoint x: 1131, endPoint y: 255, distance: 253.3
click at [1131, 255] on p "Initial Access (MITRE ATT&CK T1566 - Phishing): An email campaign was launched …" at bounding box center [749, 261] width 914 height 28
drag, startPoint x: 381, startPoint y: 287, endPoint x: 451, endPoint y: 282, distance: 70.9
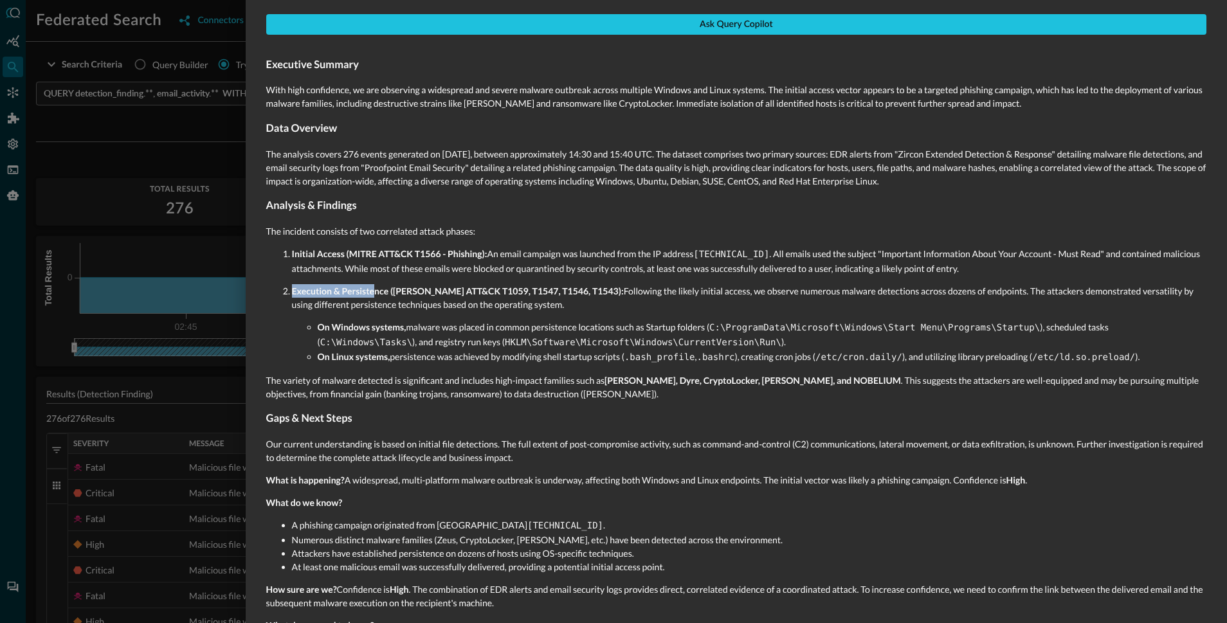
click at [451, 282] on ol "Initial Access (MITRE ATT&CK T1566 - Phishing): An email campaign was launched …" at bounding box center [736, 306] width 940 height 118
drag, startPoint x: 365, startPoint y: 285, endPoint x: 415, endPoint y: 285, distance: 49.5
click at [402, 285] on strong "Execution & Persistence (MITRE ATT&CK T1059, T1547, T1546, T1543):" at bounding box center [458, 290] width 332 height 11
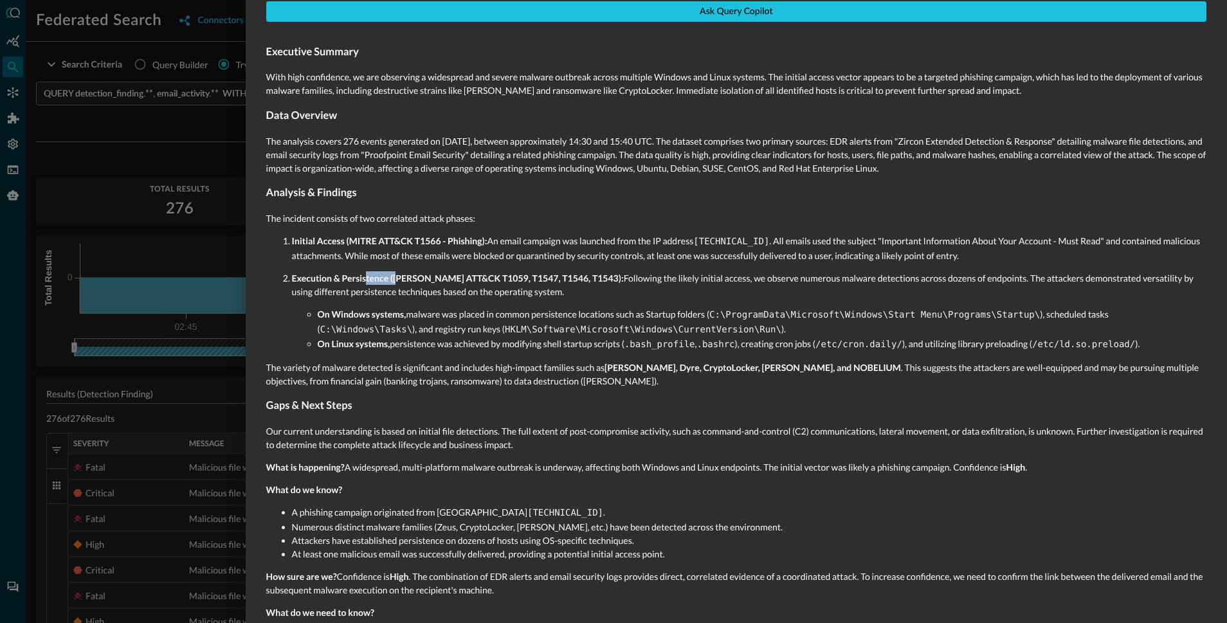
scroll to position [303, 0]
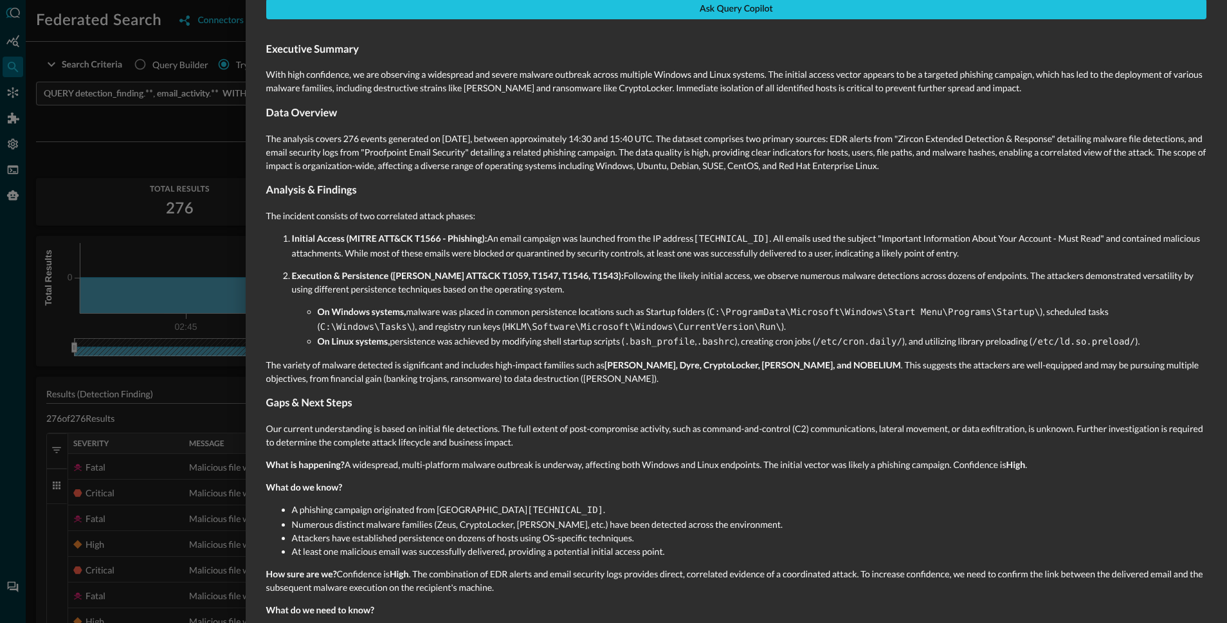
click at [403, 396] on h3 "Gaps & Next Steps" at bounding box center [736, 403] width 940 height 16
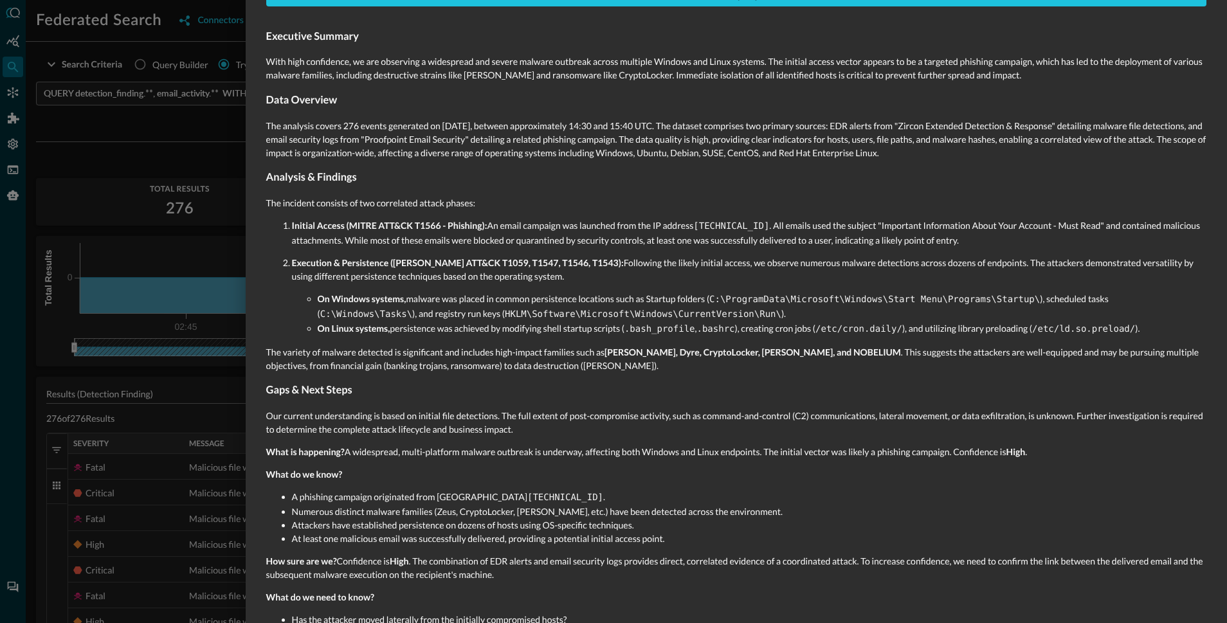
scroll to position [311, 0]
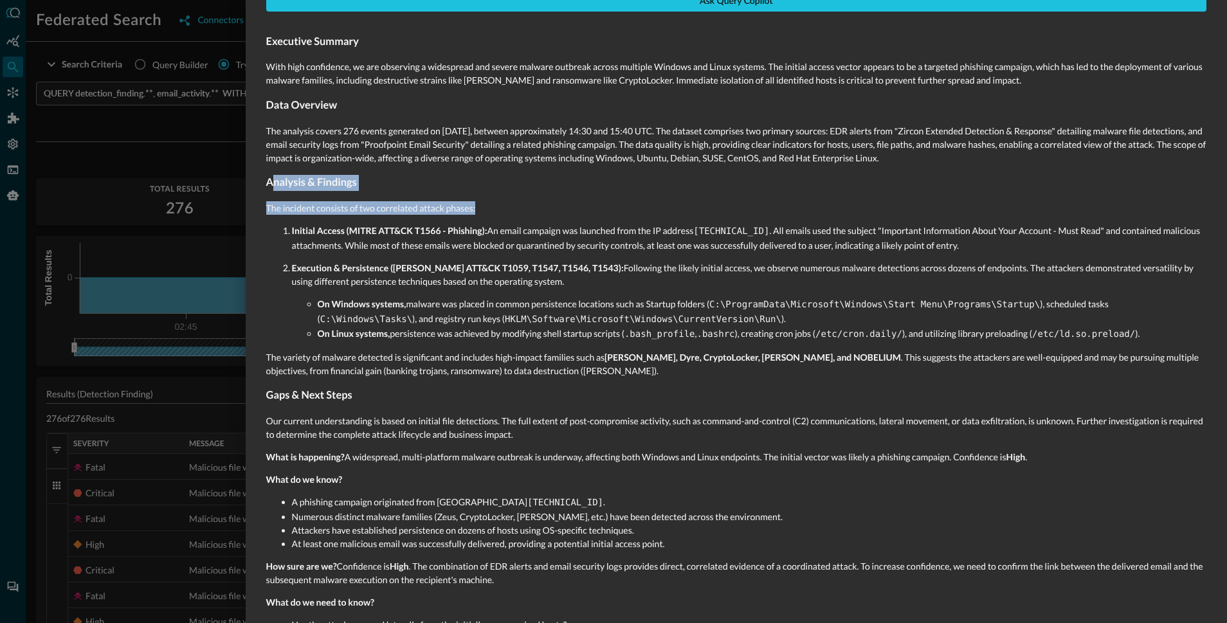
drag, startPoint x: 286, startPoint y: 183, endPoint x: 412, endPoint y: 287, distance: 162.6
click at [394, 246] on div "Executive Summary With high confidence, we are observing a widespread and sever…" at bounding box center [736, 522] width 940 height 998
click at [413, 293] on li "Execution & Persistence (MITRE ATT&CK T1059, T1547, T1546, T1543): Following th…" at bounding box center [749, 301] width 914 height 80
click at [327, 415] on p "Our current understanding is based on initial file detections. The full extent …" at bounding box center [736, 427] width 940 height 27
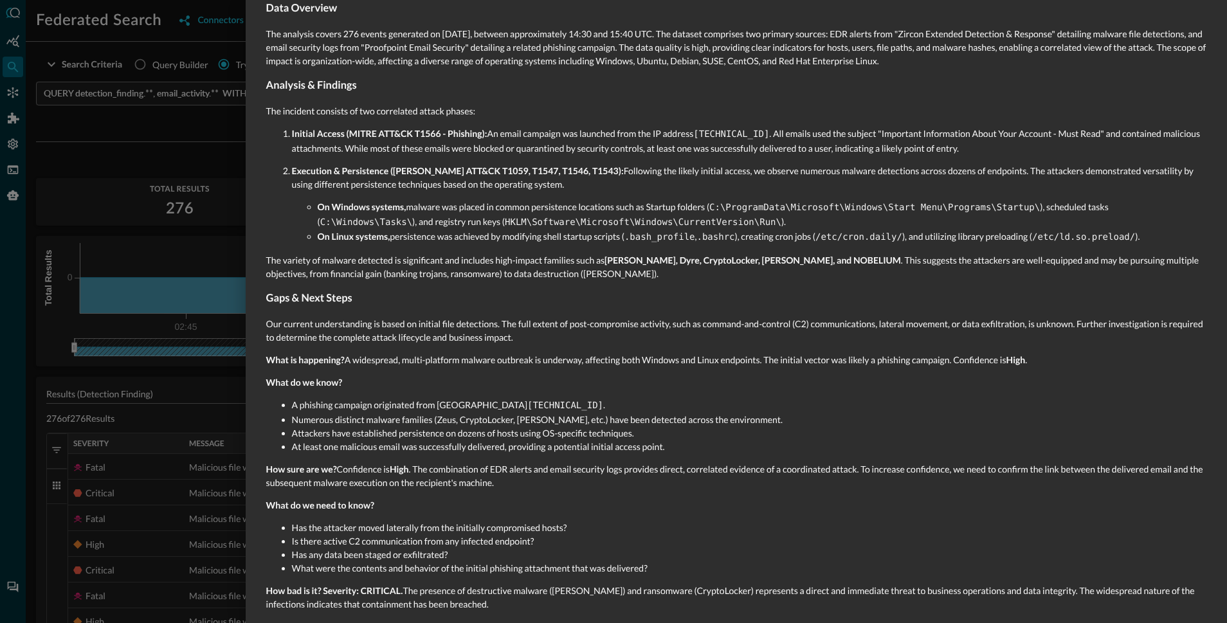
scroll to position [410, 0]
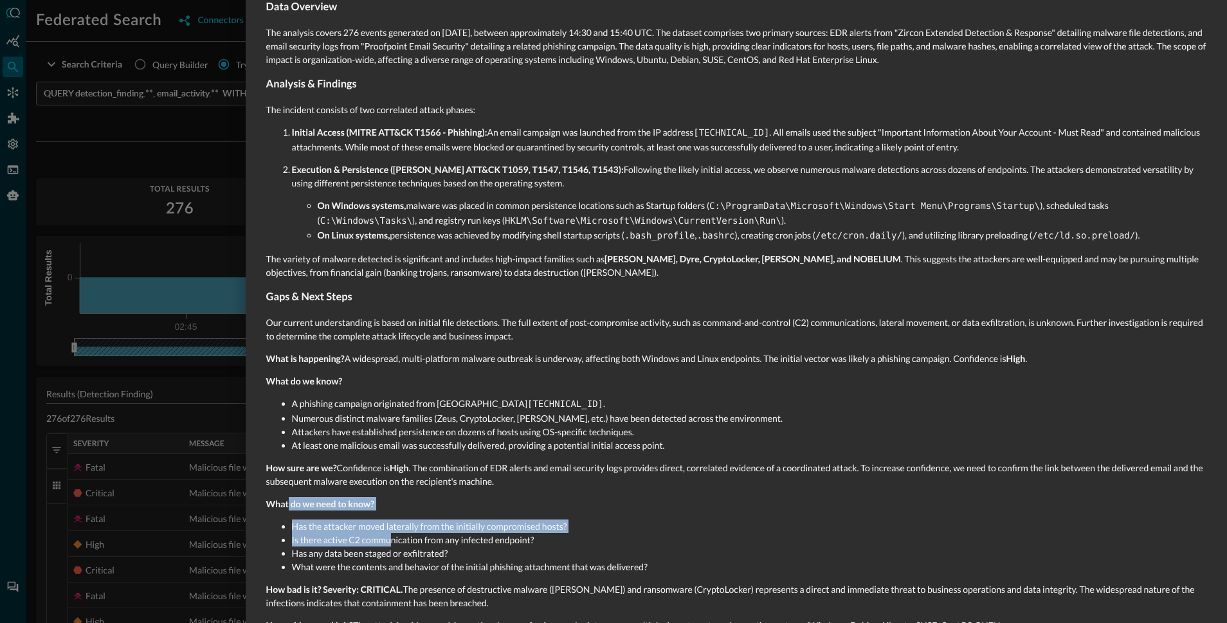
drag, startPoint x: 323, startPoint y: 499, endPoint x: 394, endPoint y: 539, distance: 82.1
click at [394, 536] on div "Executive Summary With high confidence, we are observing a widespread and sever…" at bounding box center [736, 424] width 940 height 998
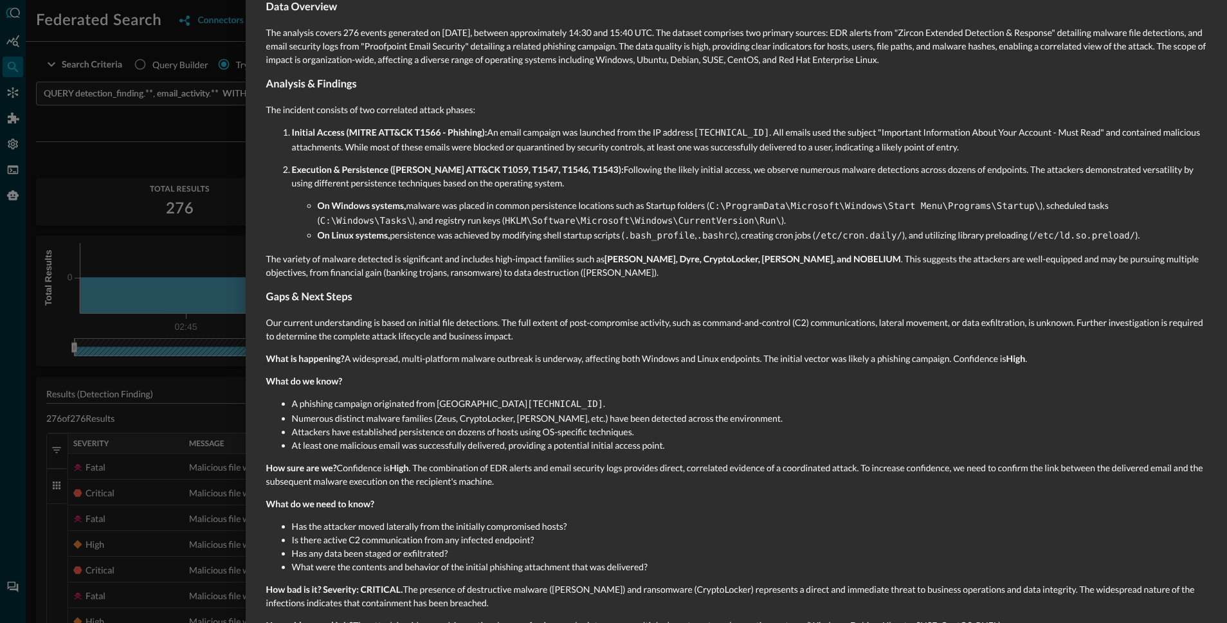
click at [394, 547] on li "Has any data been staged or exfiltrated?" at bounding box center [749, 554] width 914 height 14
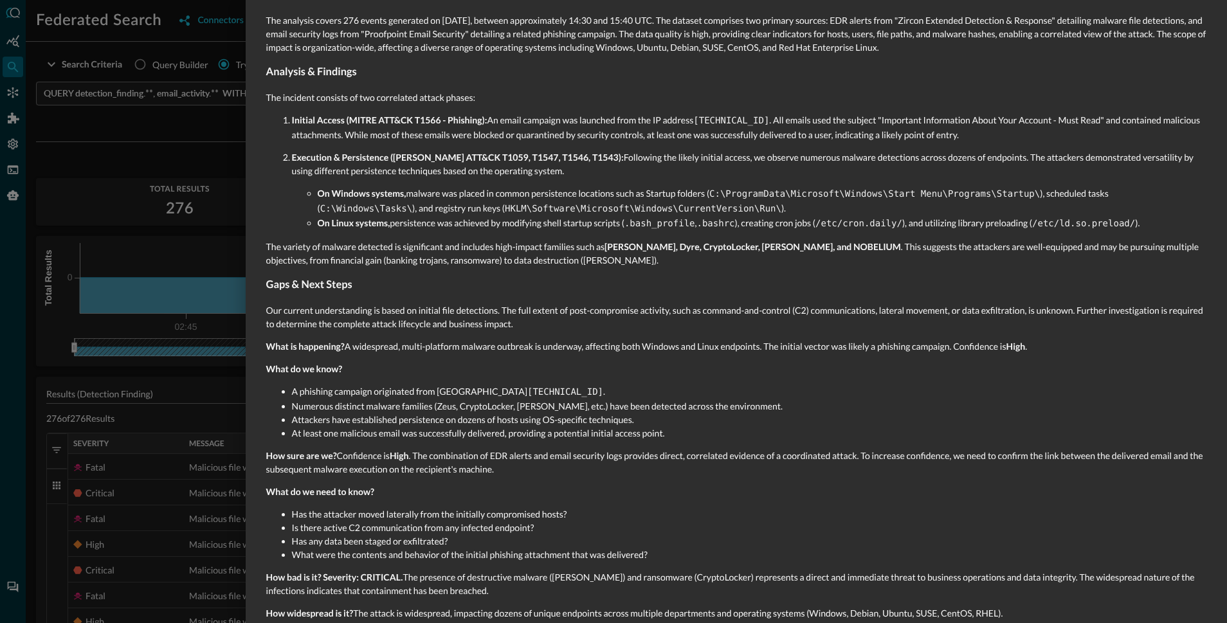
scroll to position [427, 0]
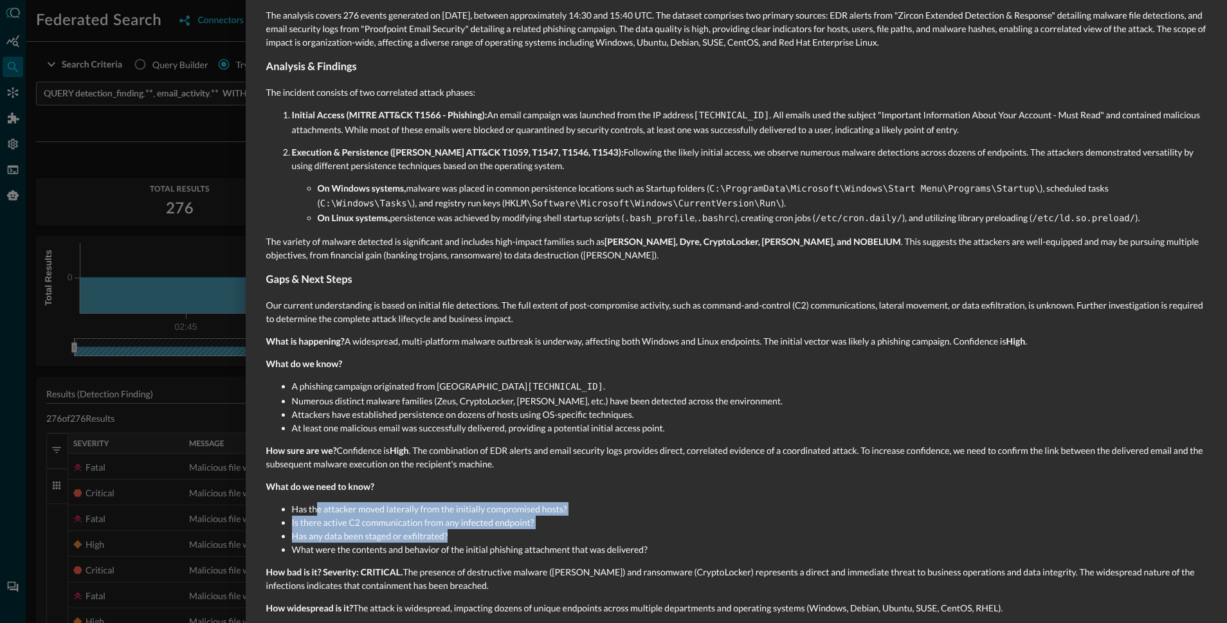
drag, startPoint x: 314, startPoint y: 509, endPoint x: 496, endPoint y: 539, distance: 185.1
click at [495, 539] on ul "Has the attacker moved laterally from the initially compromised hosts? Is there…" at bounding box center [736, 529] width 940 height 54
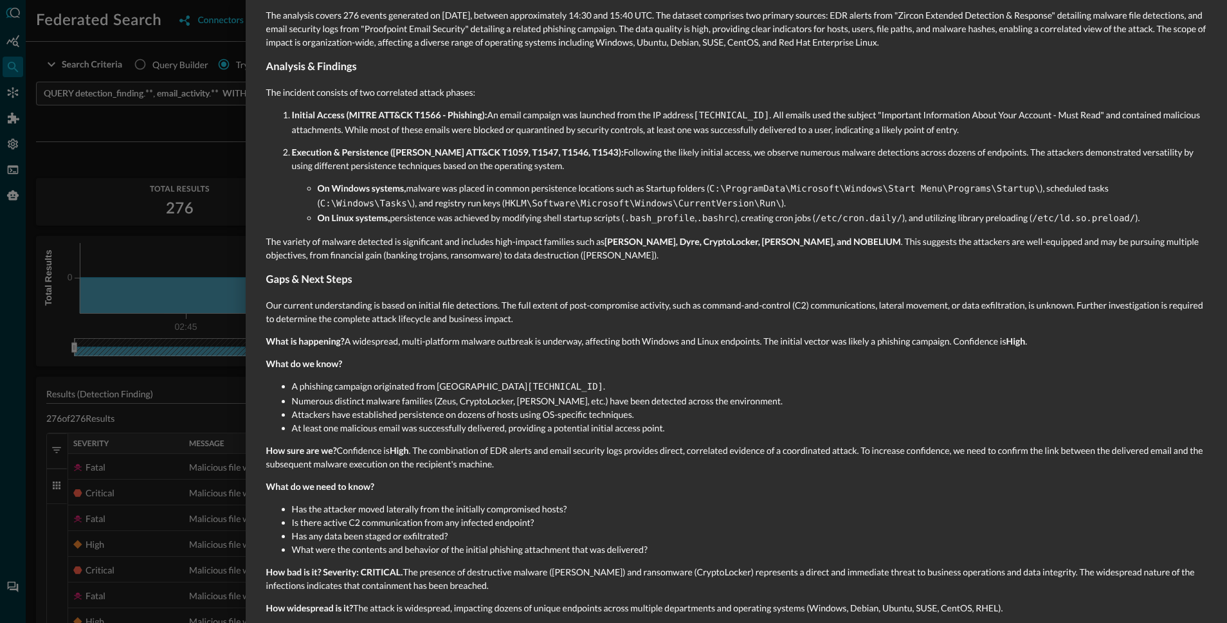
click at [476, 552] on li "What were the contents and behavior of the initial phishing attachment that was…" at bounding box center [749, 550] width 914 height 14
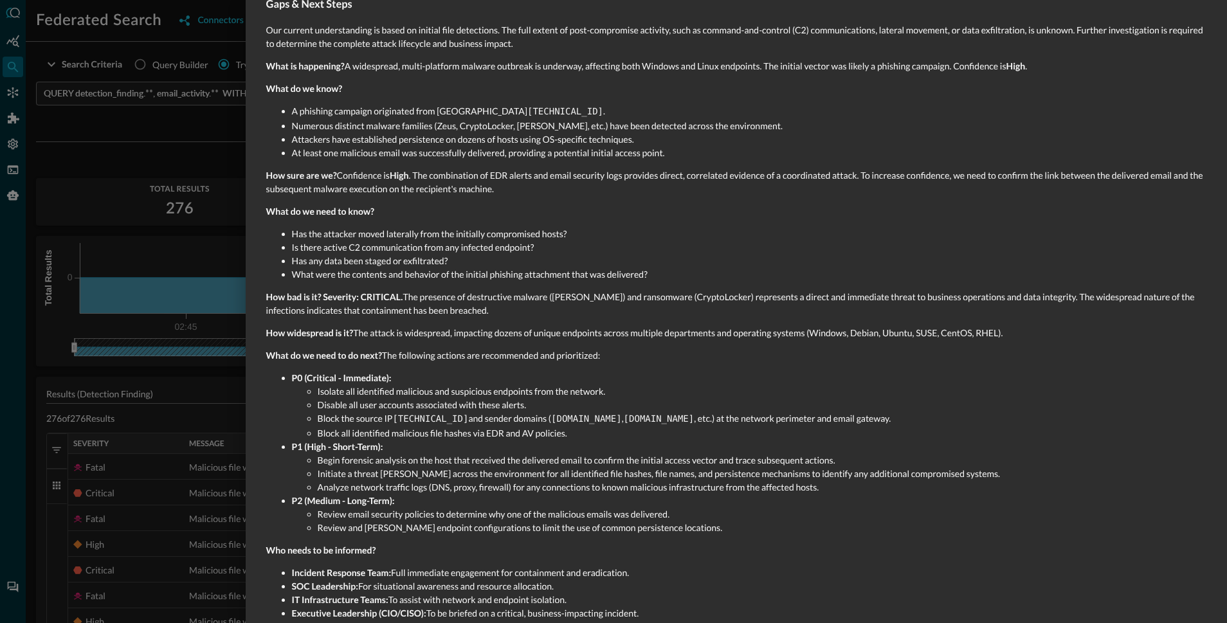
scroll to position [721, 0]
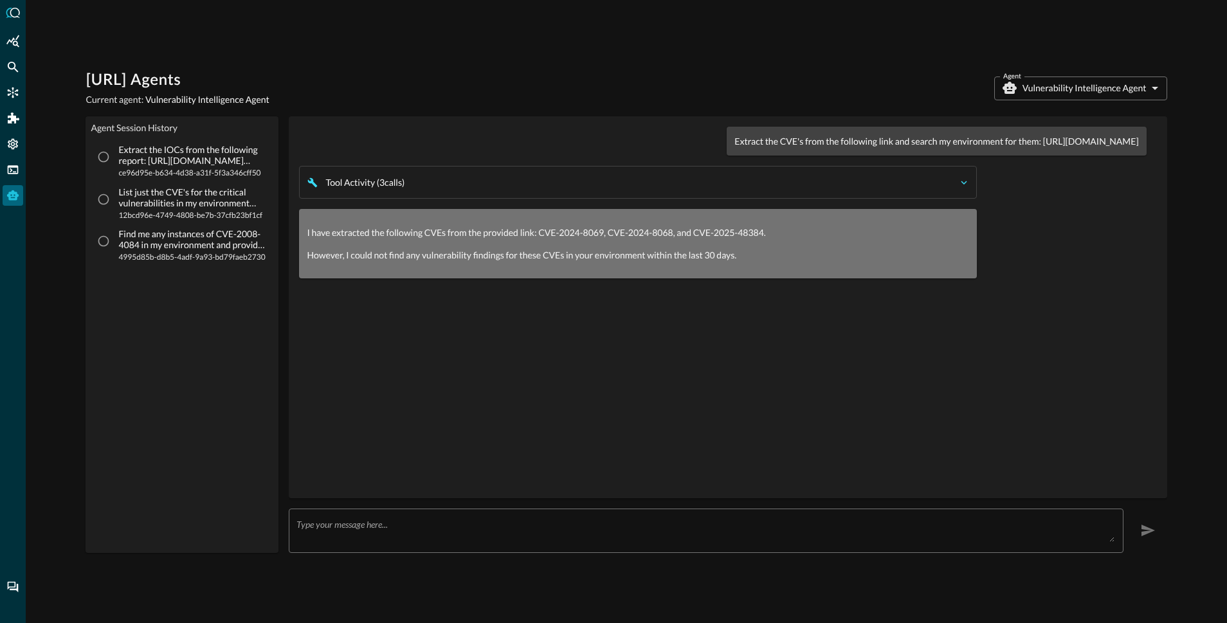
click at [964, 188] on icon "button" at bounding box center [964, 183] width 12 height 12
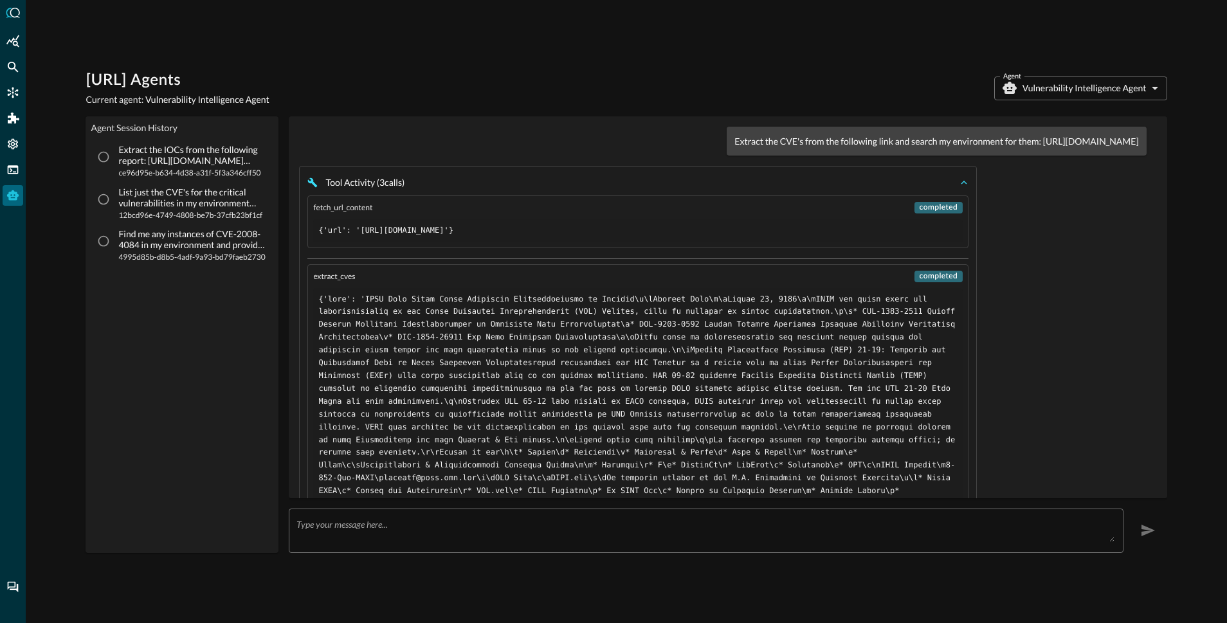
click at [961, 185] on icon "button" at bounding box center [964, 183] width 6 height 4
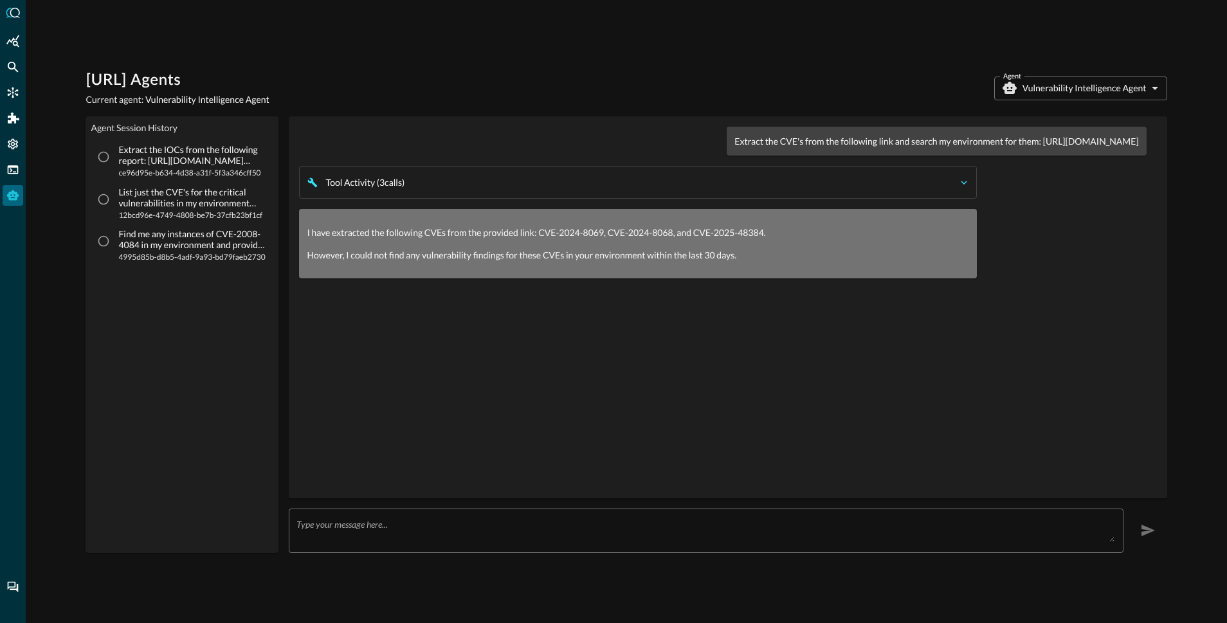
drag, startPoint x: 479, startPoint y: 140, endPoint x: 557, endPoint y: 152, distance: 79.3
click at [734, 148] on p "Extract the CVE's from the following link and search my environment for them: […" at bounding box center [936, 141] width 404 height 14
drag, startPoint x: 477, startPoint y: 140, endPoint x: 568, endPoint y: 150, distance: 92.0
click at [734, 148] on p "Extract the CVE's from the following link and search my environment for them: […" at bounding box center [936, 141] width 404 height 14
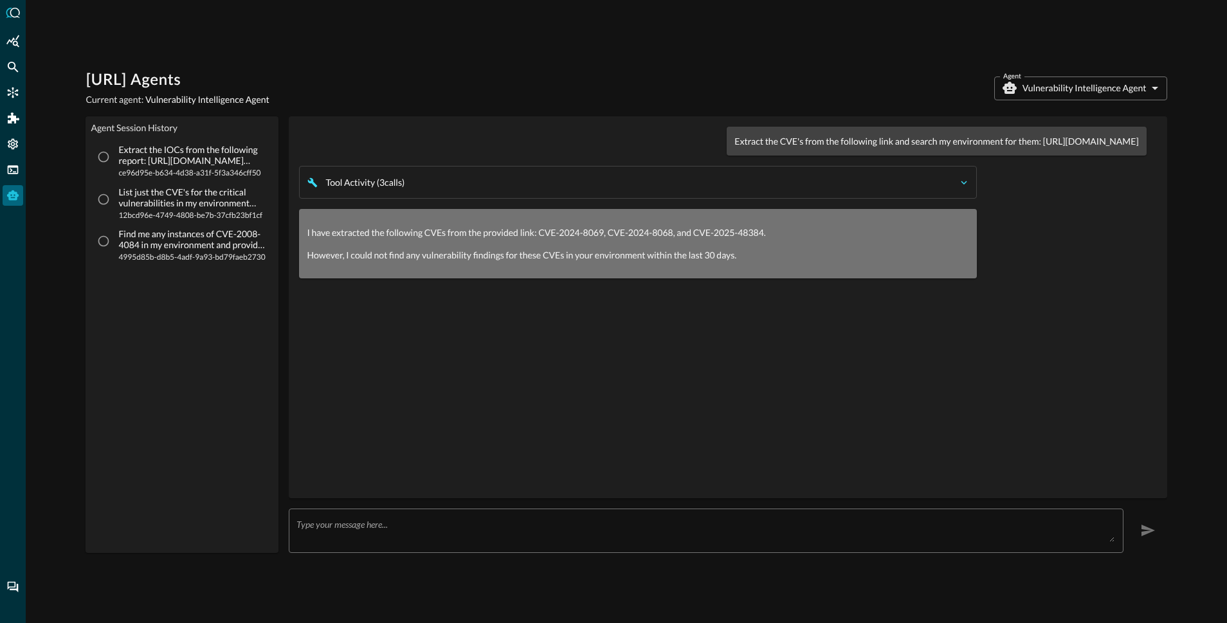
click at [734, 141] on p "Extract the CVE's from the following link and search my environment for them: […" at bounding box center [936, 141] width 404 height 14
drag, startPoint x: 486, startPoint y: 141, endPoint x: 980, endPoint y: 158, distance: 494.1
click at [1103, 143] on p "Extract the CVE's from the following link and search my environment for them: […" at bounding box center [936, 141] width 404 height 14
click at [962, 188] on icon "button" at bounding box center [964, 183] width 12 height 12
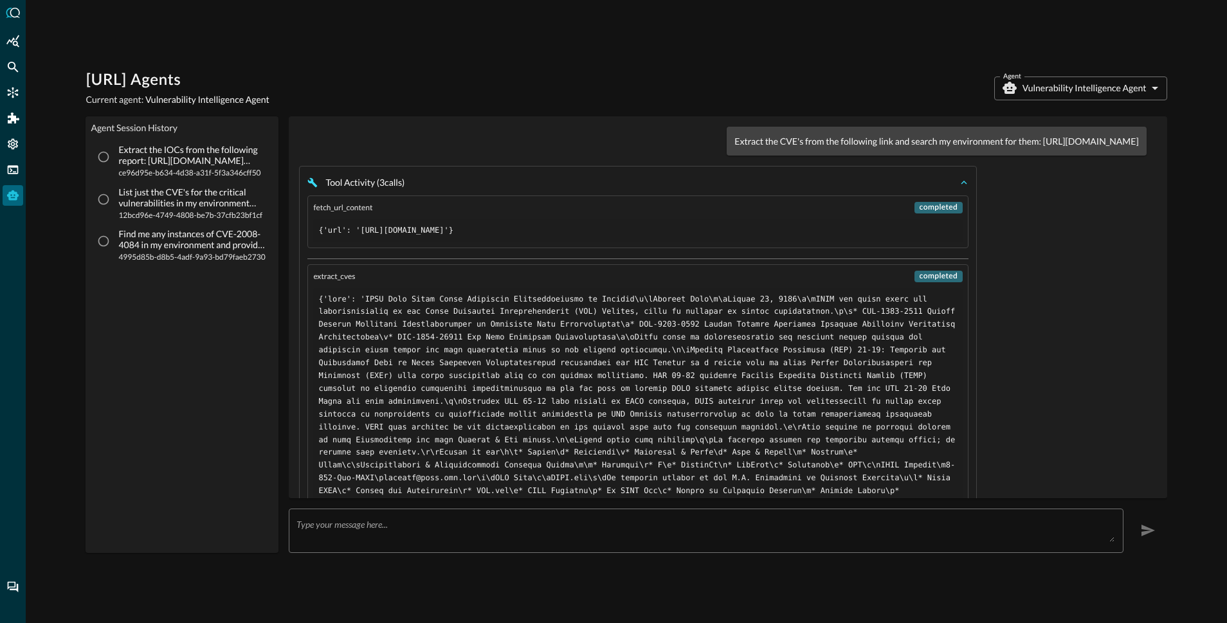
drag, startPoint x: 328, startPoint y: 245, endPoint x: 866, endPoint y: 259, distance: 538.4
click at [866, 248] on div "fetch_url_content completed {'url': '[URL][DOMAIN_NAME]'}" at bounding box center [637, 221] width 661 height 53
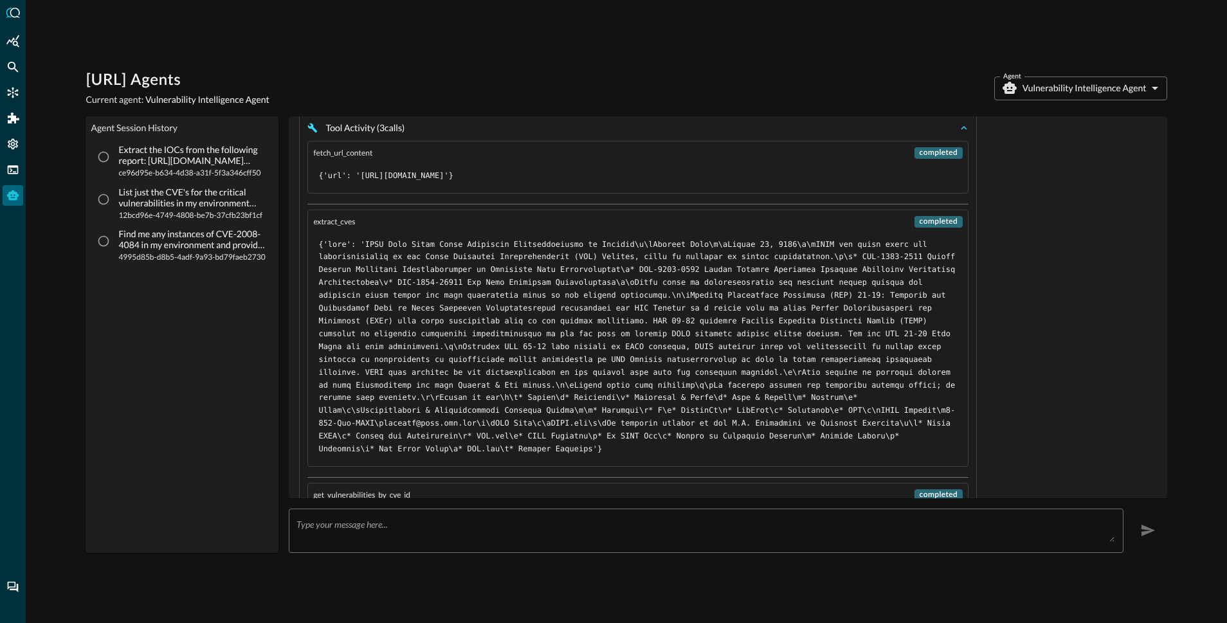
scroll to position [66, 0]
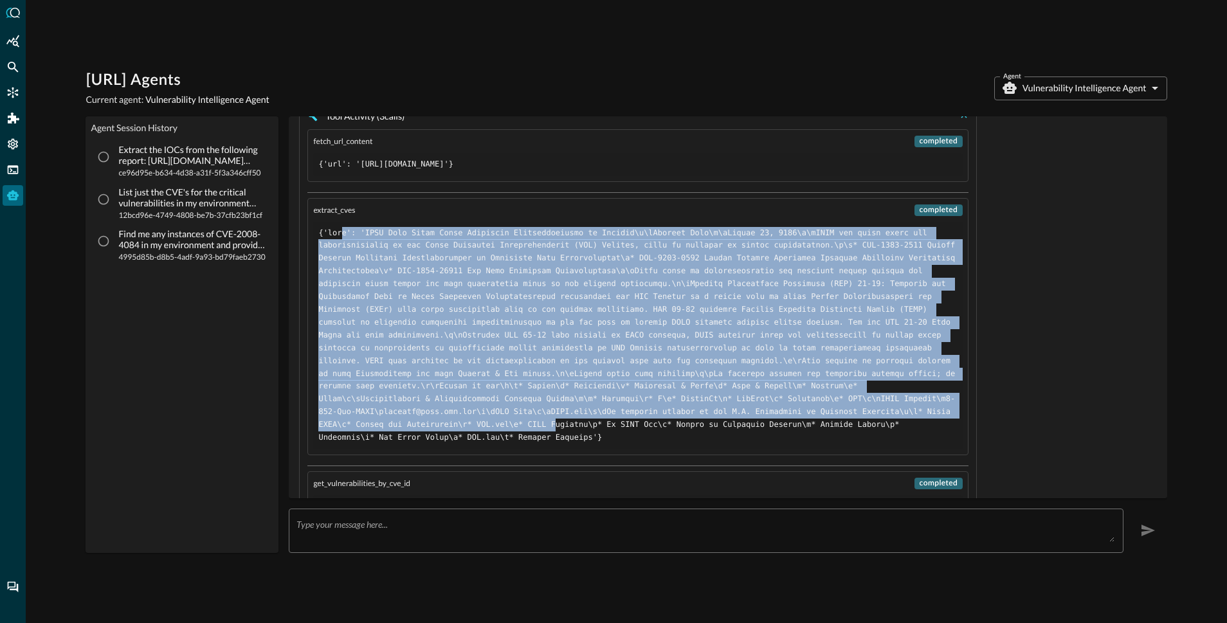
drag, startPoint x: 341, startPoint y: 248, endPoint x: 776, endPoint y: 446, distance: 478.0
click at [777, 444] on pre at bounding box center [637, 335] width 639 height 217
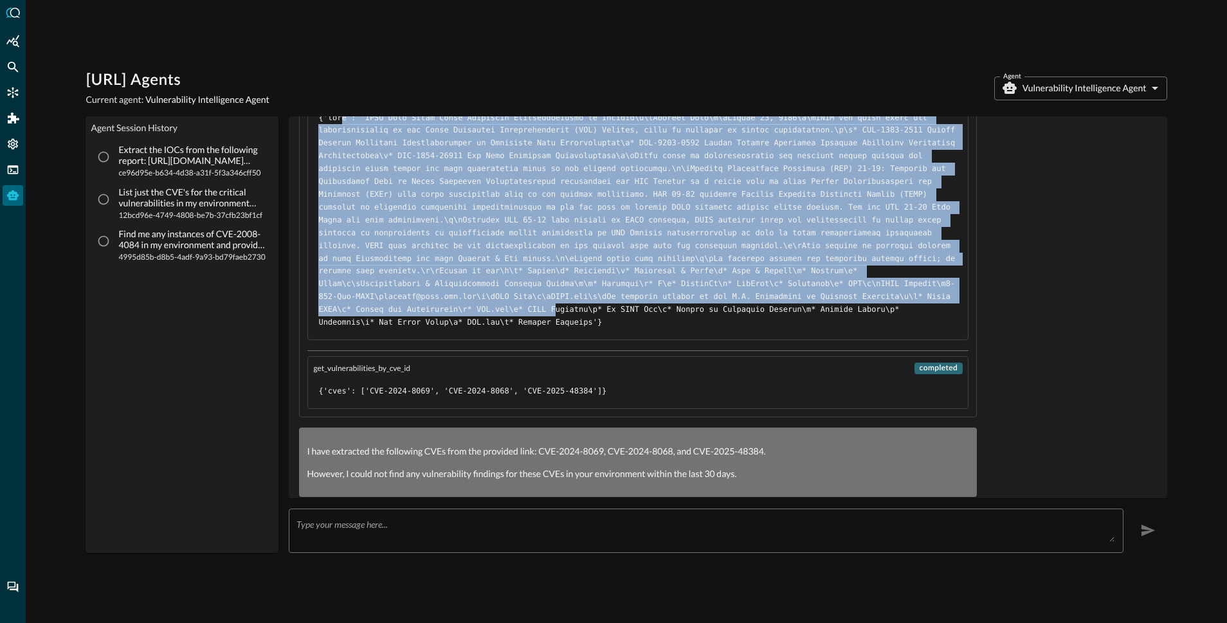
scroll to position [213, 0]
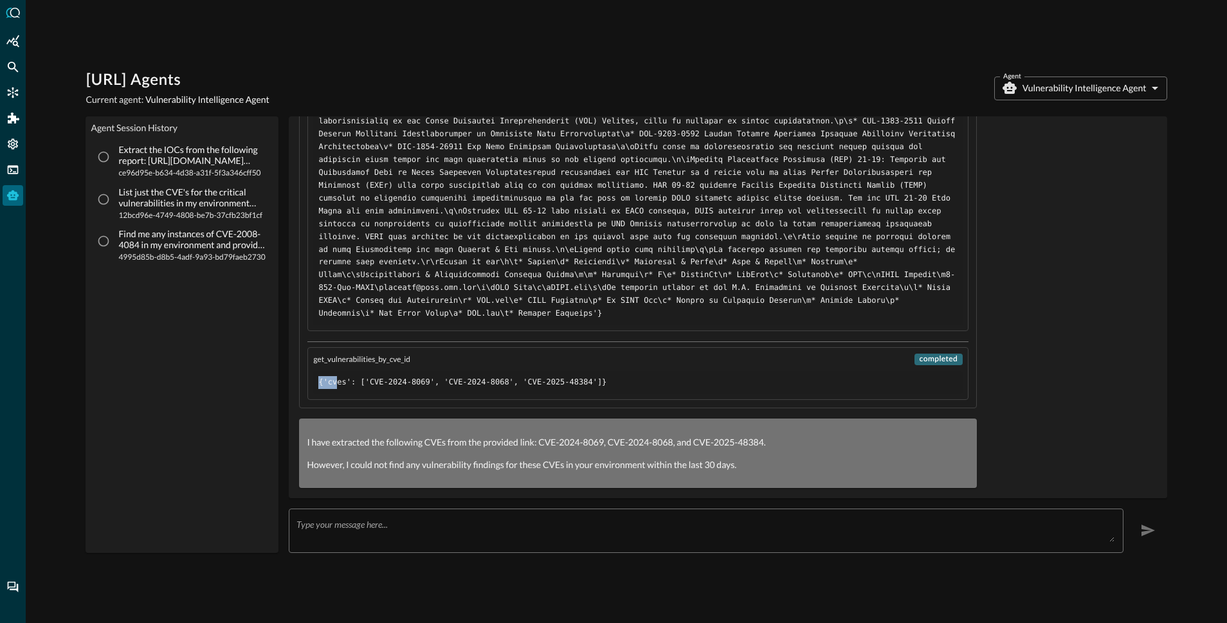
drag, startPoint x: 337, startPoint y: 374, endPoint x: 505, endPoint y: 359, distance: 169.1
click at [505, 359] on div "get_vulnerabilities_by_cve_id completed {'cves': ['CVE-2024-8069', 'CVE-2024-80…" at bounding box center [637, 373] width 661 height 53
click at [446, 378] on pre "{'cves': ['CVE-2024-8069', 'CVE-2024-8068', 'CVE-2025-48384']}" at bounding box center [637, 382] width 639 height 13
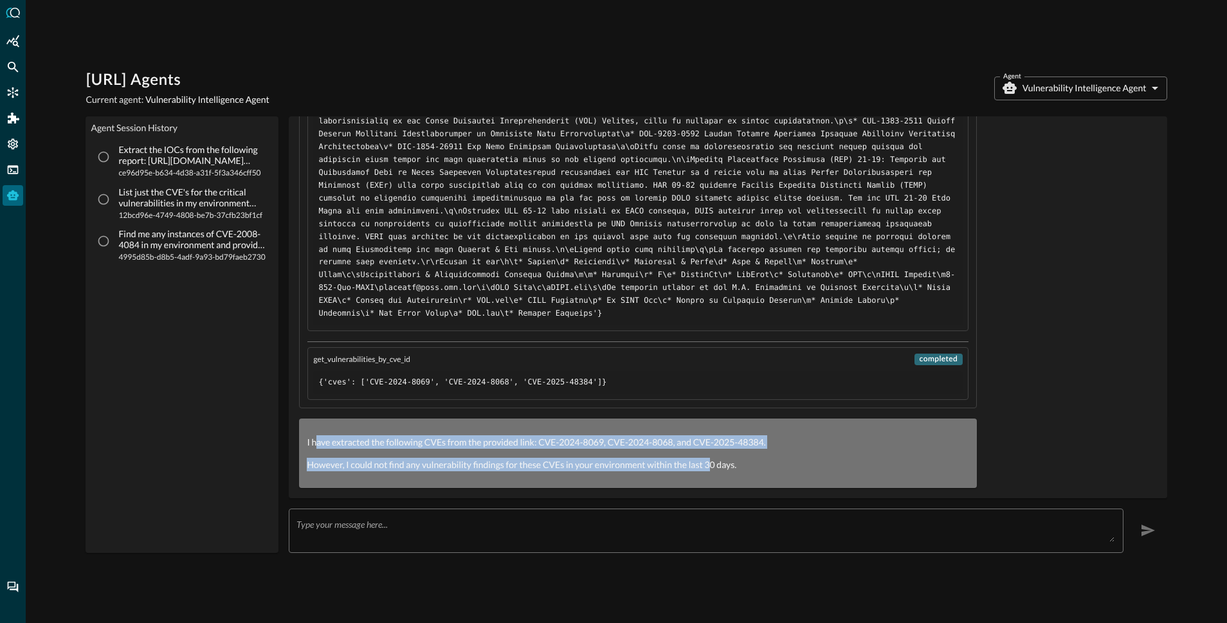
drag, startPoint x: 315, startPoint y: 433, endPoint x: 710, endPoint y: 457, distance: 395.5
click at [710, 457] on div "I have extracted the following CVEs from the provided link: CVE-2024-8069, CVE-…" at bounding box center [638, 453] width 662 height 36
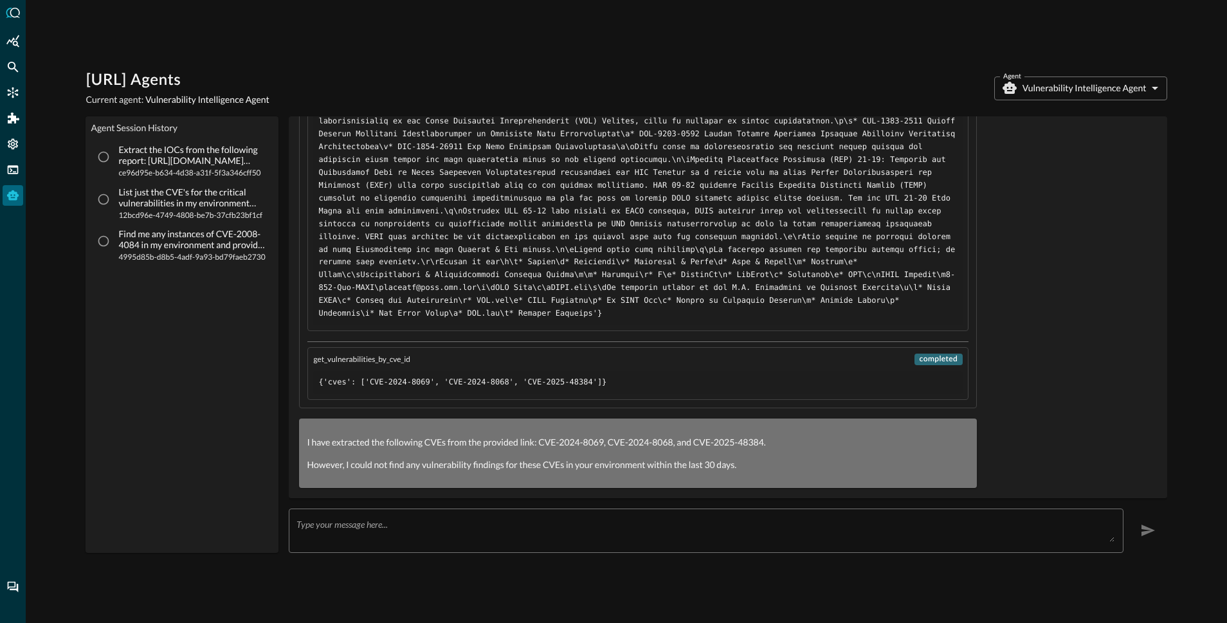
click at [989, 87] on div "Query.AI Agents Current agent: Vulnerability Intelligence Agent Agent Vulnerabi…" at bounding box center [626, 88] width 1081 height 36
click at [1111, 89] on body "Query.AI Agents Current agent: Vulnerability Intelligence Agent Agent Vulnerabi…" at bounding box center [613, 311] width 1227 height 623
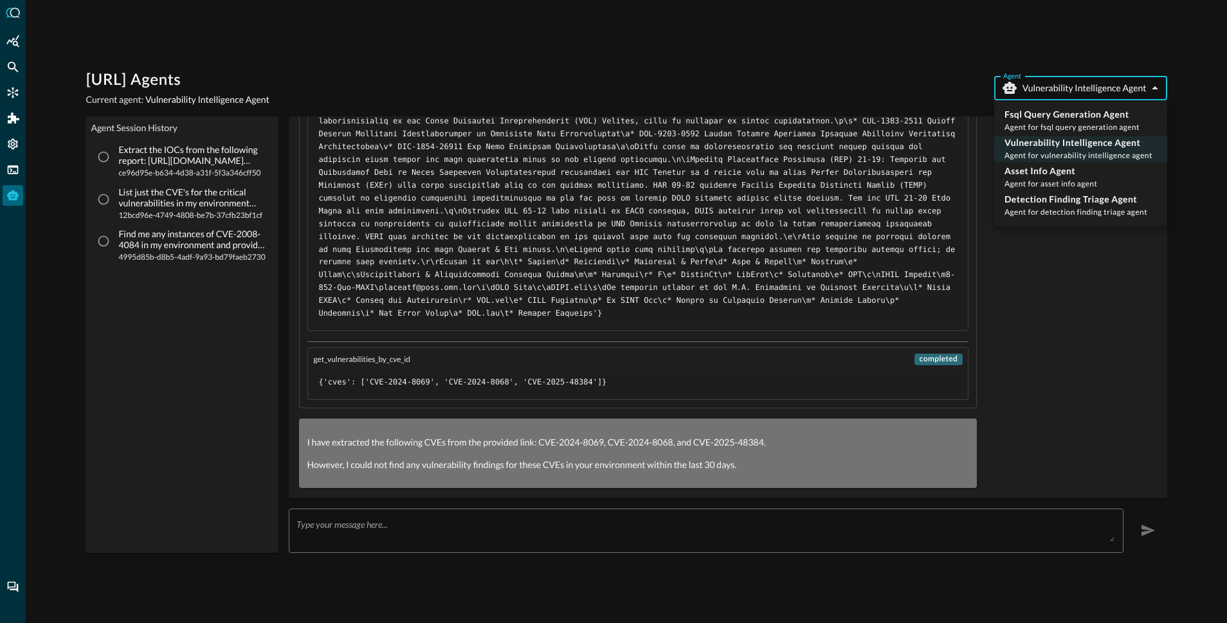
click at [1153, 85] on div at bounding box center [613, 311] width 1227 height 623
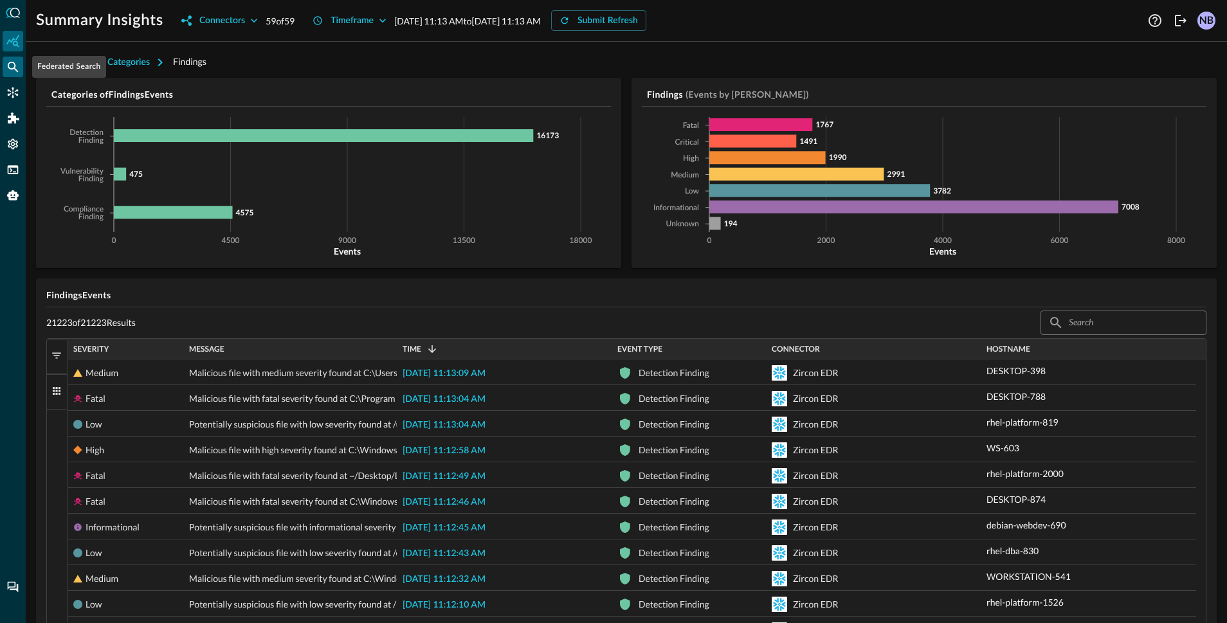
click at [12, 62] on icon "Federated Search" at bounding box center [13, 67] width 11 height 11
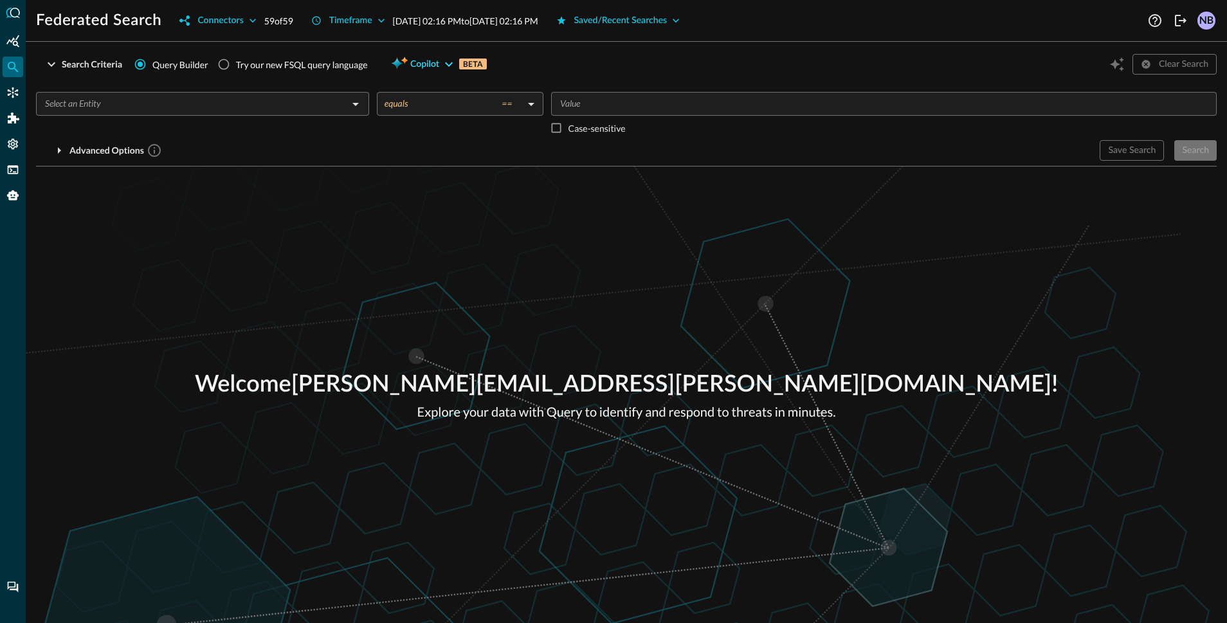
click at [435, 62] on span "Copilot" at bounding box center [424, 65] width 29 height 16
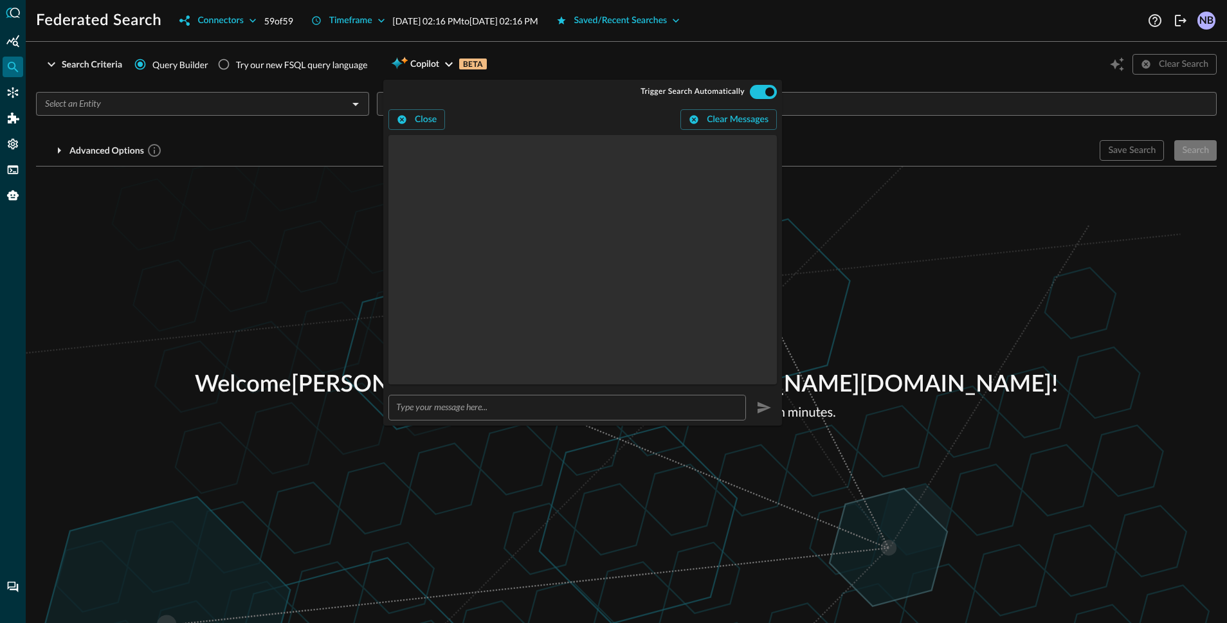
click at [473, 415] on input "text" at bounding box center [571, 407] width 350 height 24
type input "show me all detection findings for the last 24 hours."
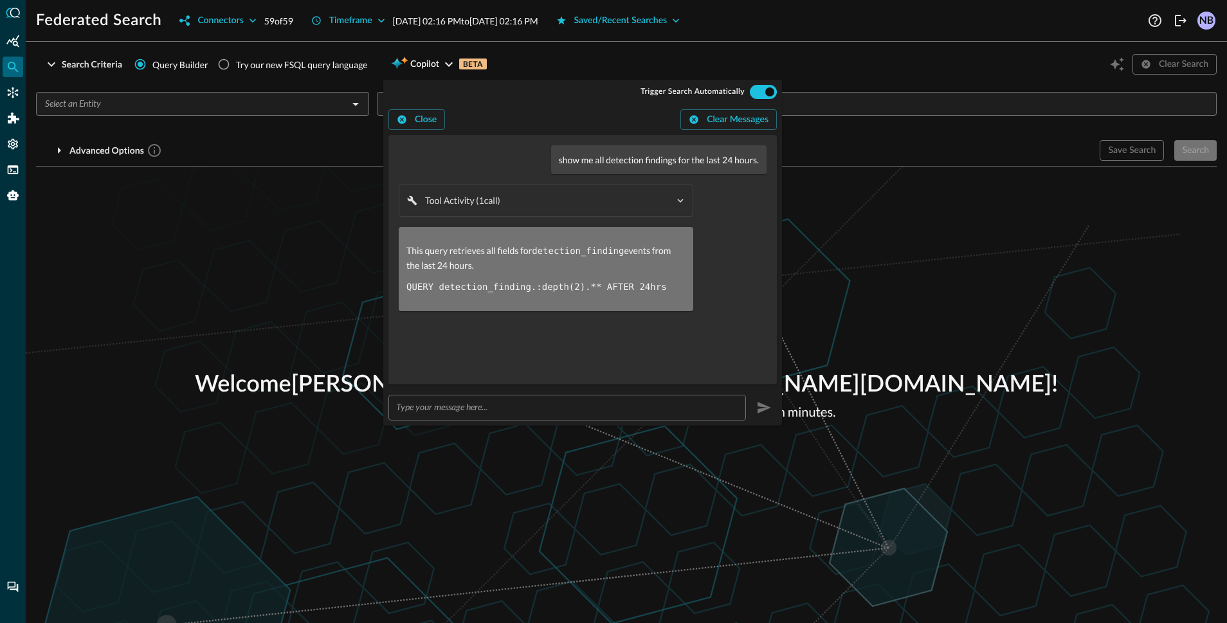
radio input "true"
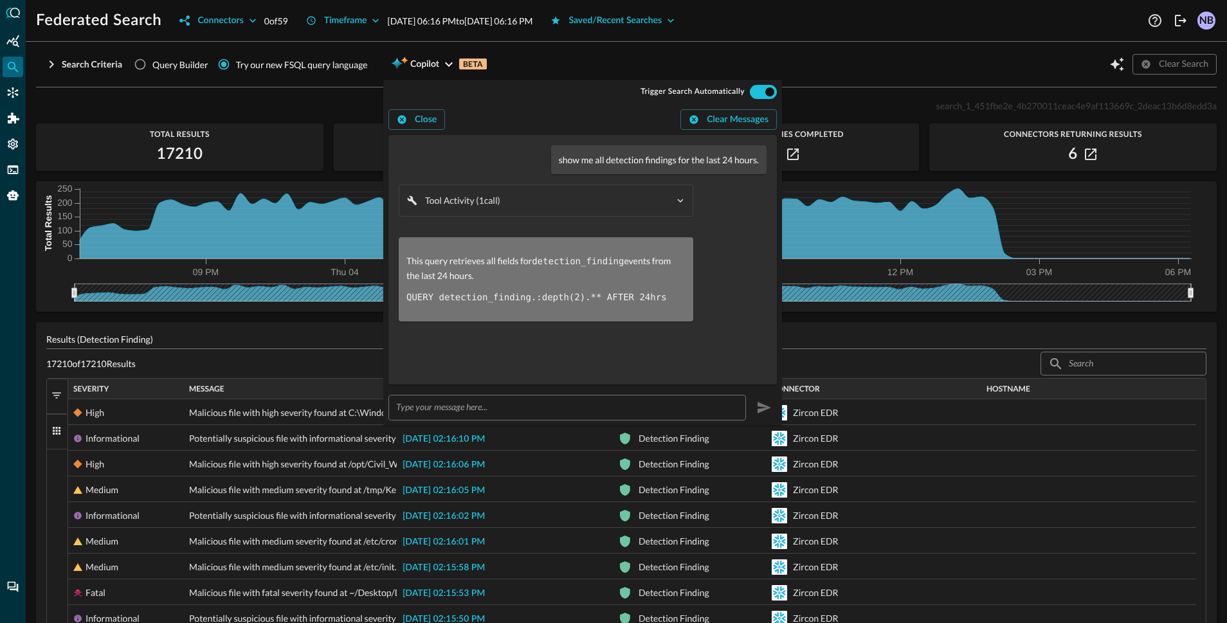
click at [665, 59] on div "Search Criteria Query Builder Try our new FSQL query language Copilot BETA Clea…" at bounding box center [626, 64] width 1181 height 24
drag, startPoint x: 570, startPoint y: 43, endPoint x: 559, endPoint y: 47, distance: 11.6
click at [568, 44] on div "Federated Search Connectors 0 of 59 Timeframe Sep 03, 2025 06:16 PM to Sep 04, …" at bounding box center [626, 311] width 1201 height 623
click at [442, 57] on icon "button" at bounding box center [448, 64] width 15 height 15
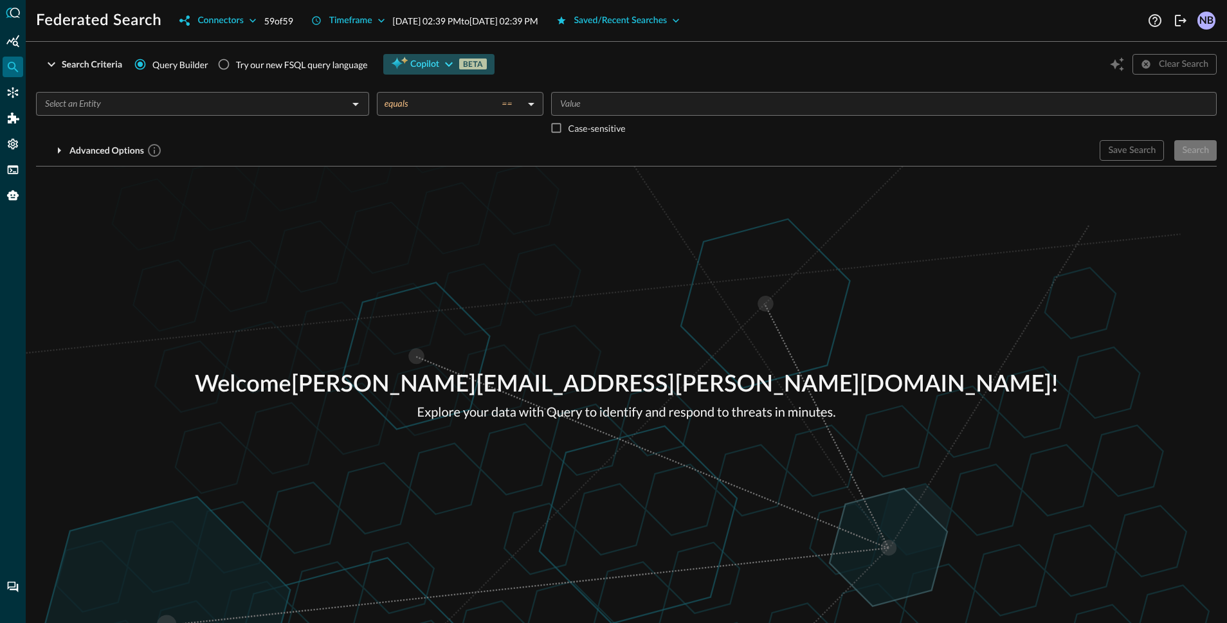
click at [448, 66] on icon "button" at bounding box center [449, 64] width 8 height 5
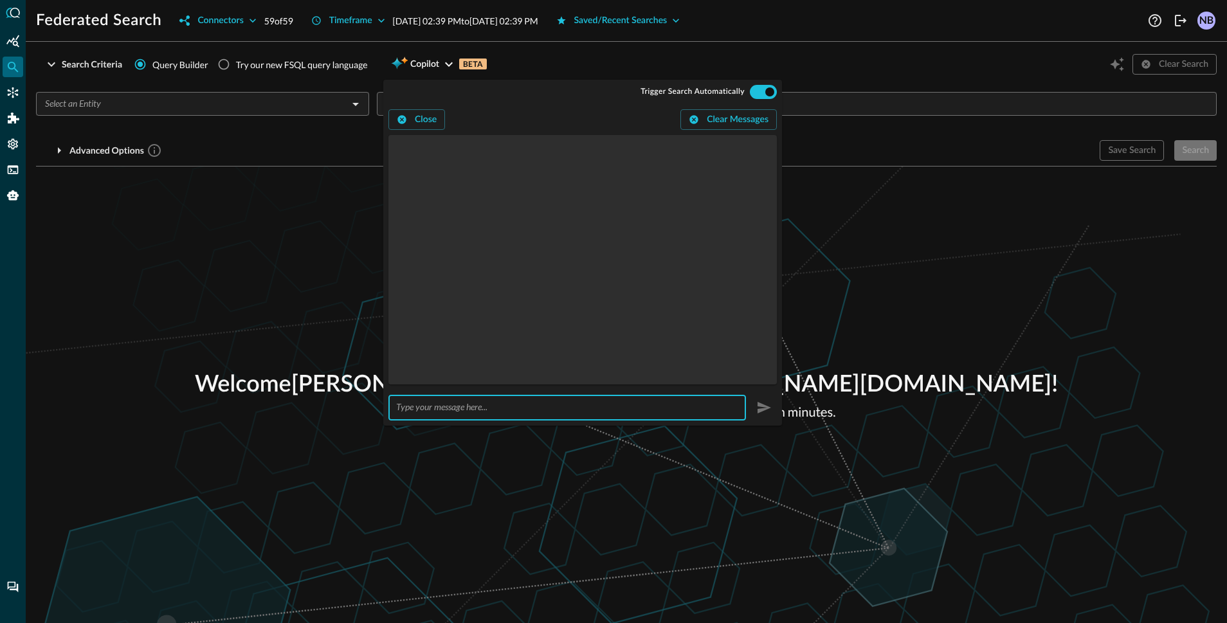
click at [468, 415] on input "text" at bounding box center [571, 407] width 350 height 24
type input "show me all detection findings for the last 24 hours."
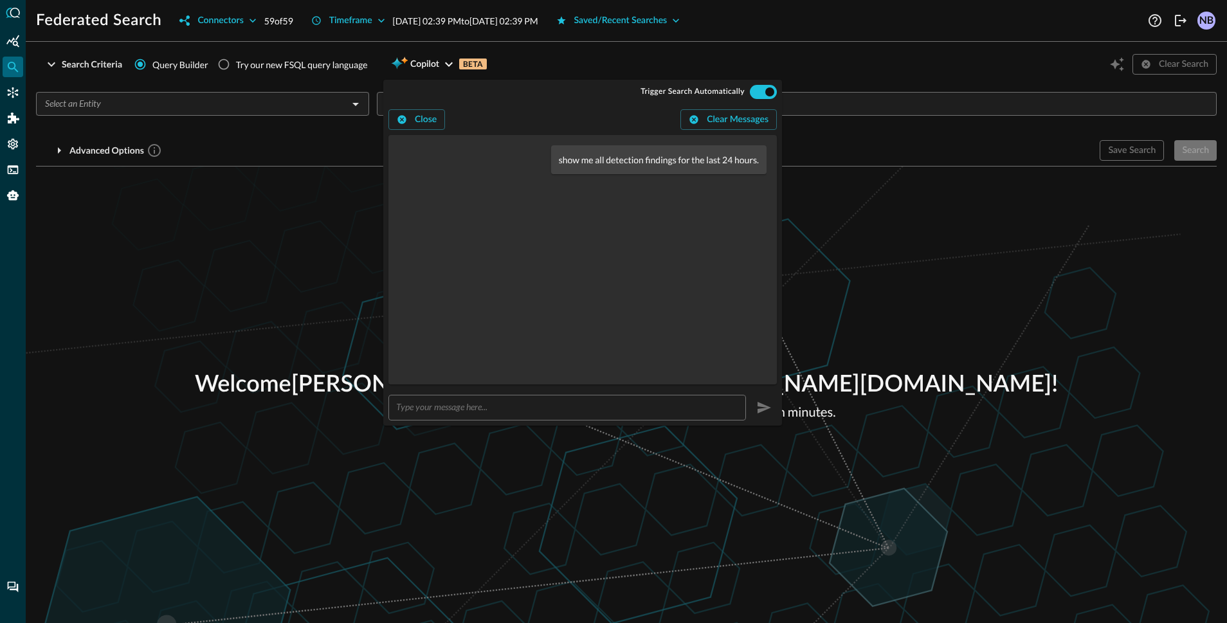
radio input "true"
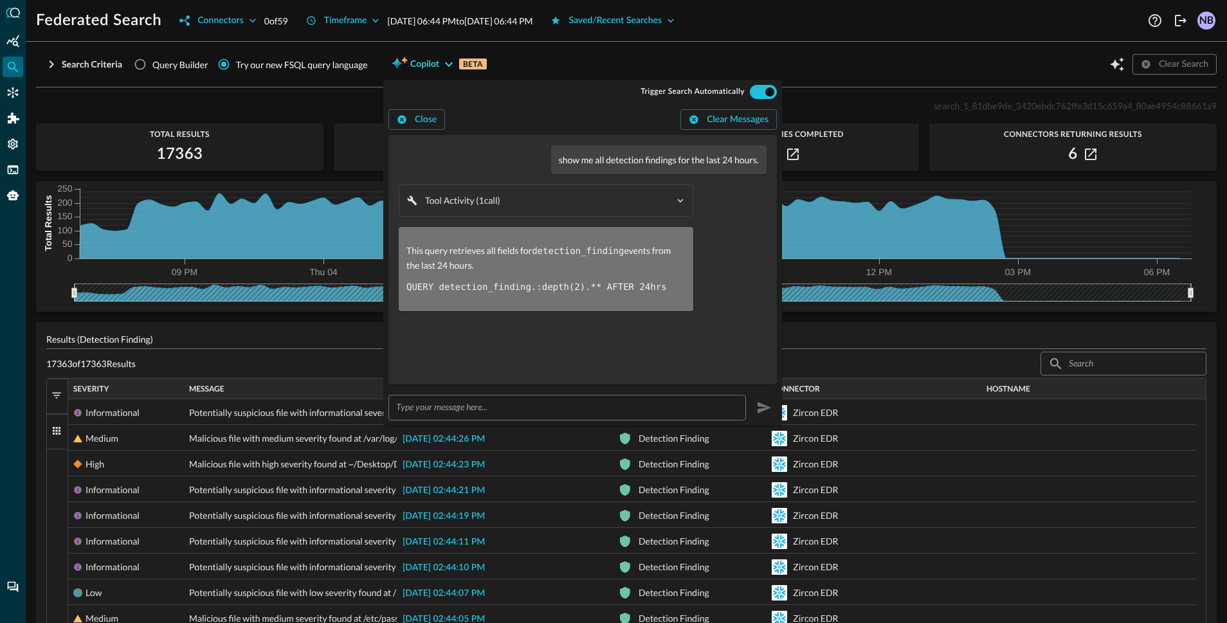
click at [451, 65] on icon "button" at bounding box center [448, 64] width 15 height 15
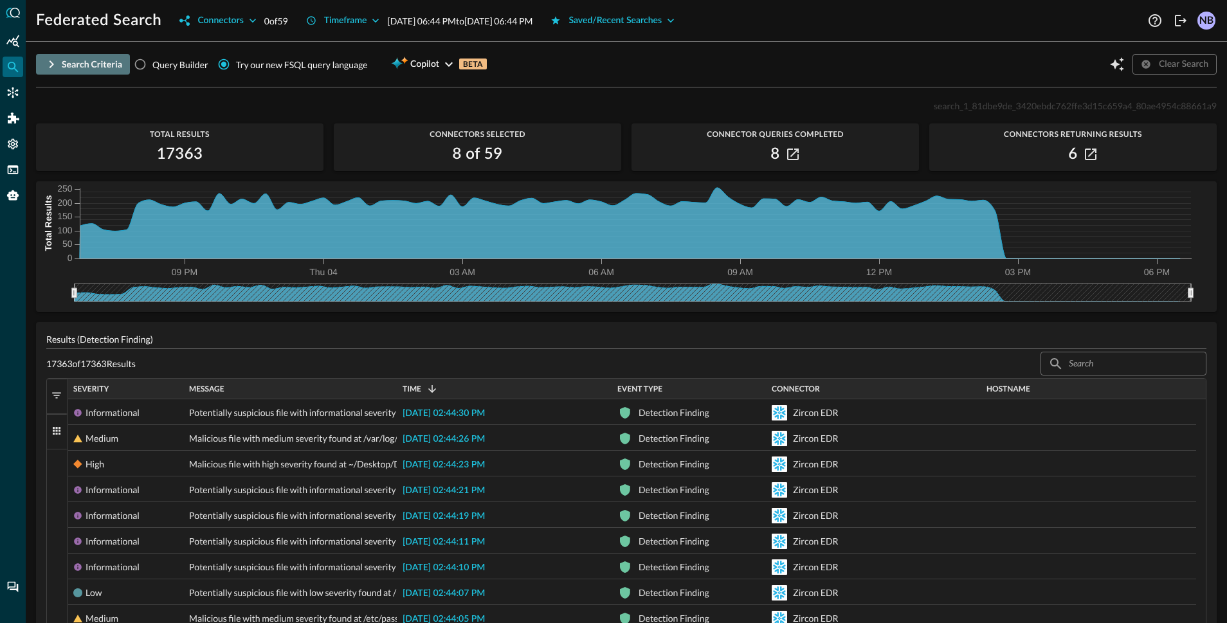
click at [51, 60] on icon "button" at bounding box center [51, 64] width 15 height 15
